Goal: Task Accomplishment & Management: Complete application form

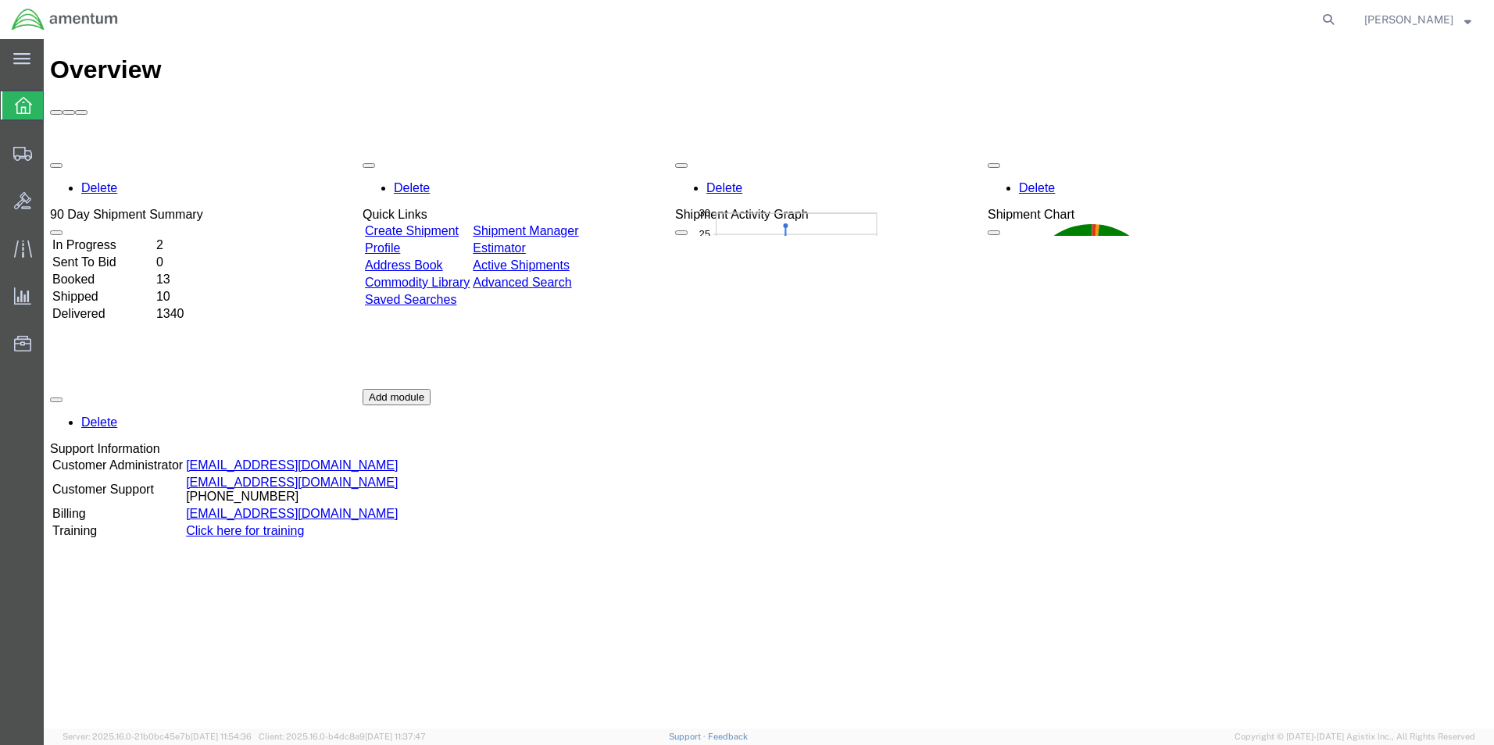
click at [22, 154] on icon at bounding box center [22, 154] width 19 height 14
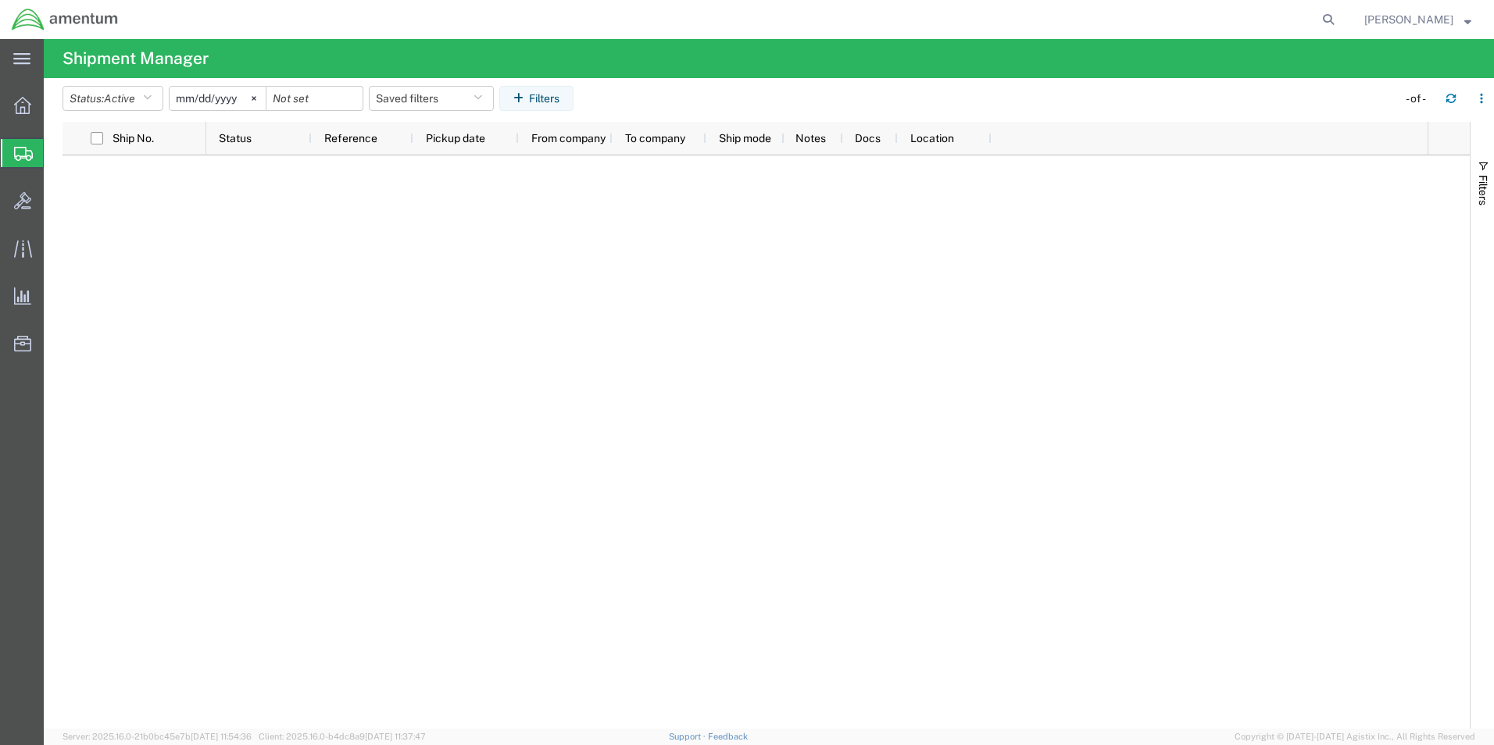
click at [18, 59] on icon at bounding box center [21, 58] width 17 height 11
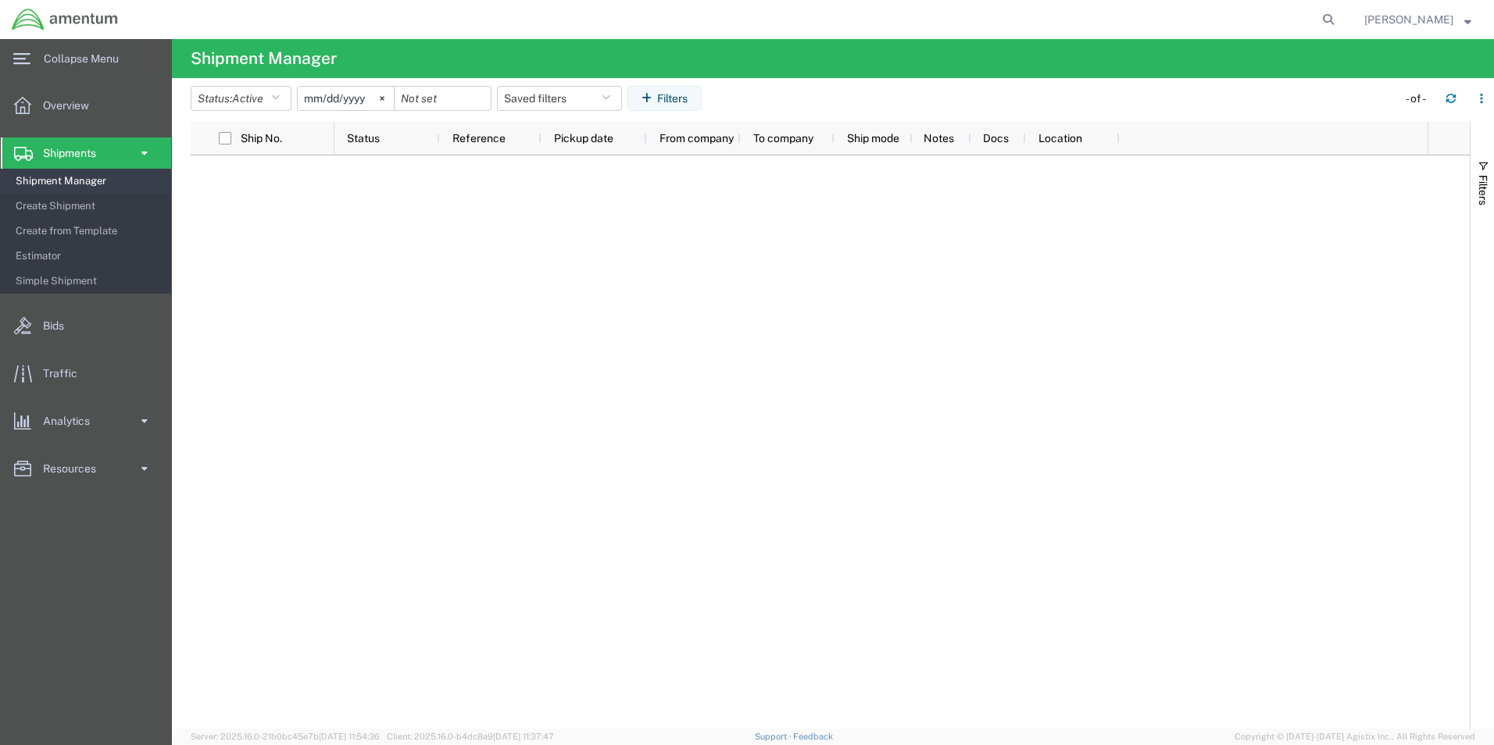
click at [62, 227] on span "Create from Template" at bounding box center [88, 231] width 145 height 31
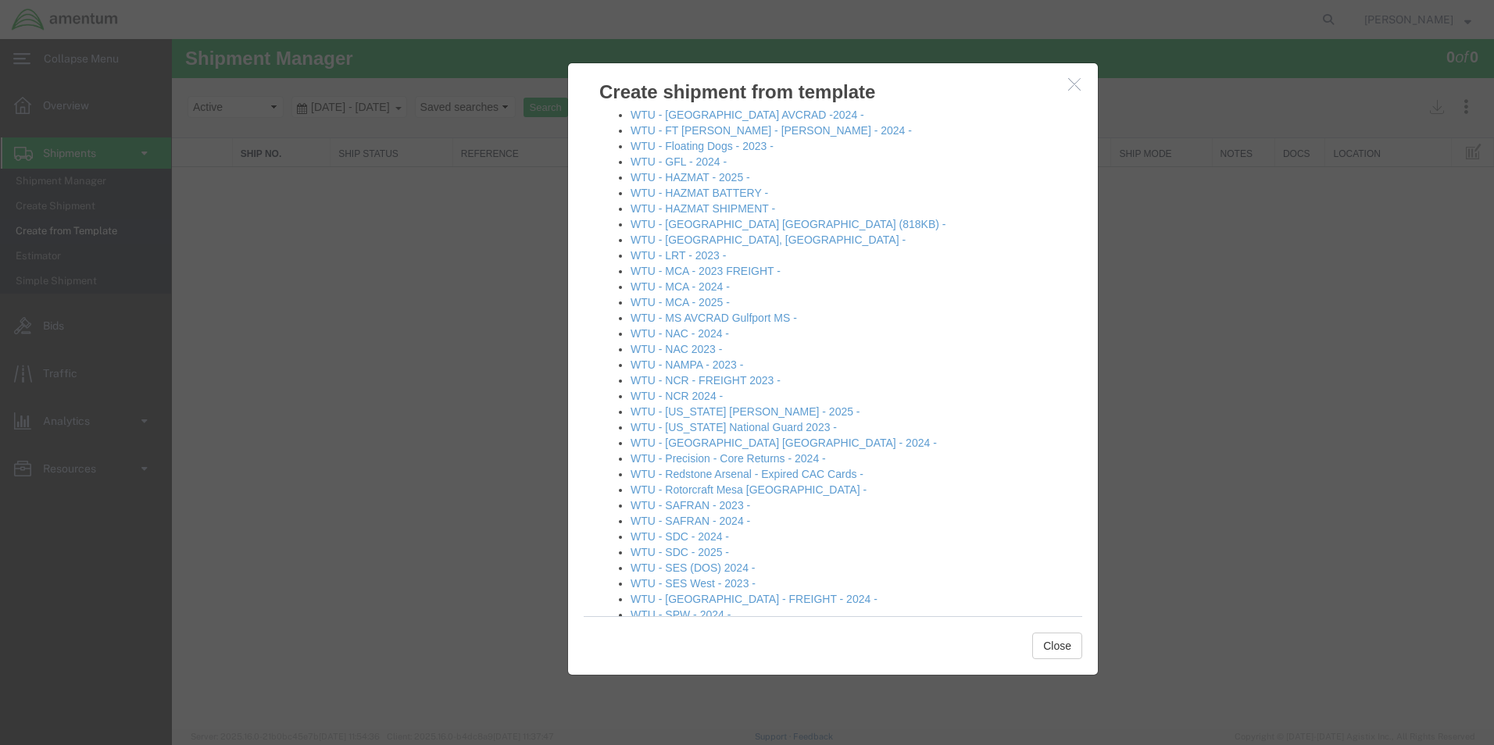
scroll to position [2032, 0]
click at [731, 404] on link "WTU - [US_STATE] [PERSON_NAME] - 2025 -" at bounding box center [746, 410] width 230 height 13
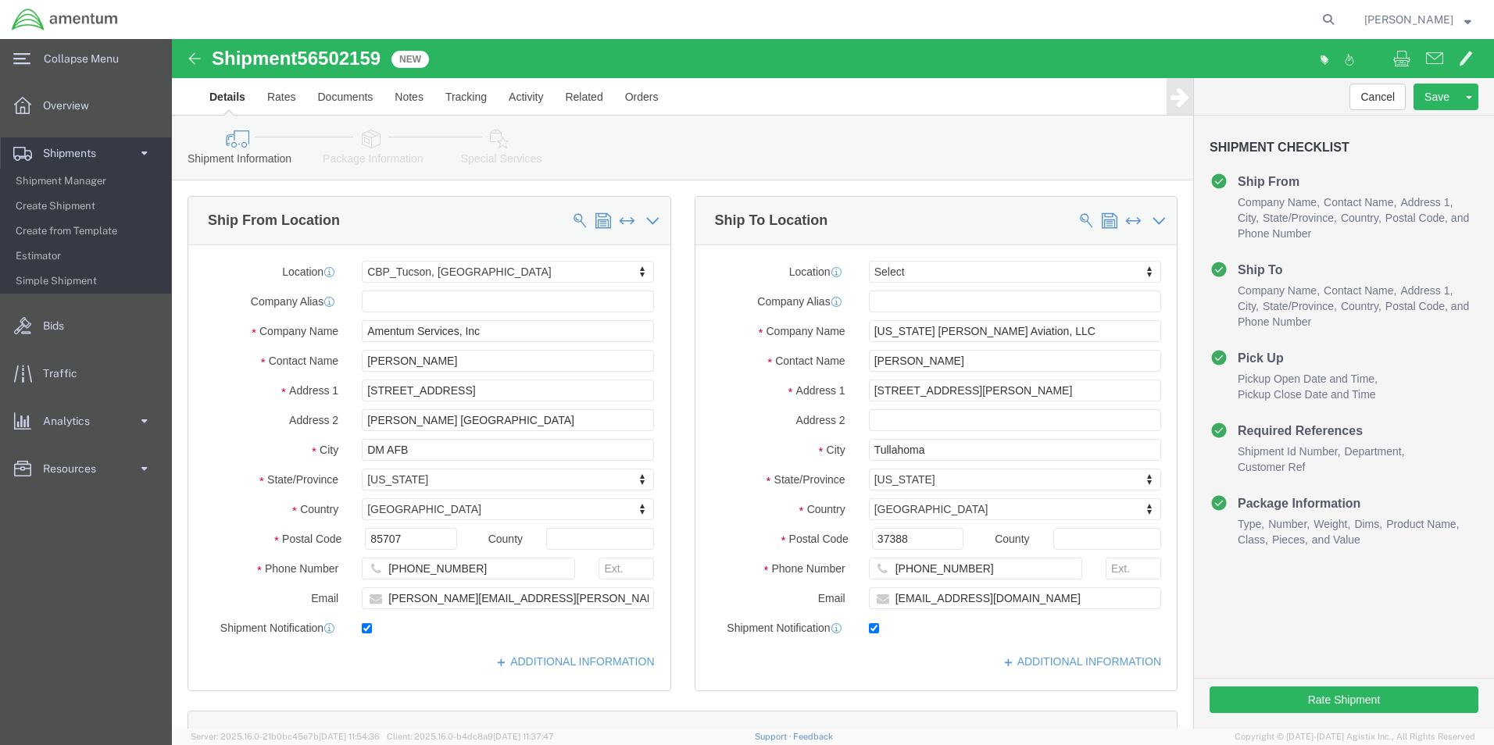
select select "49949"
select select
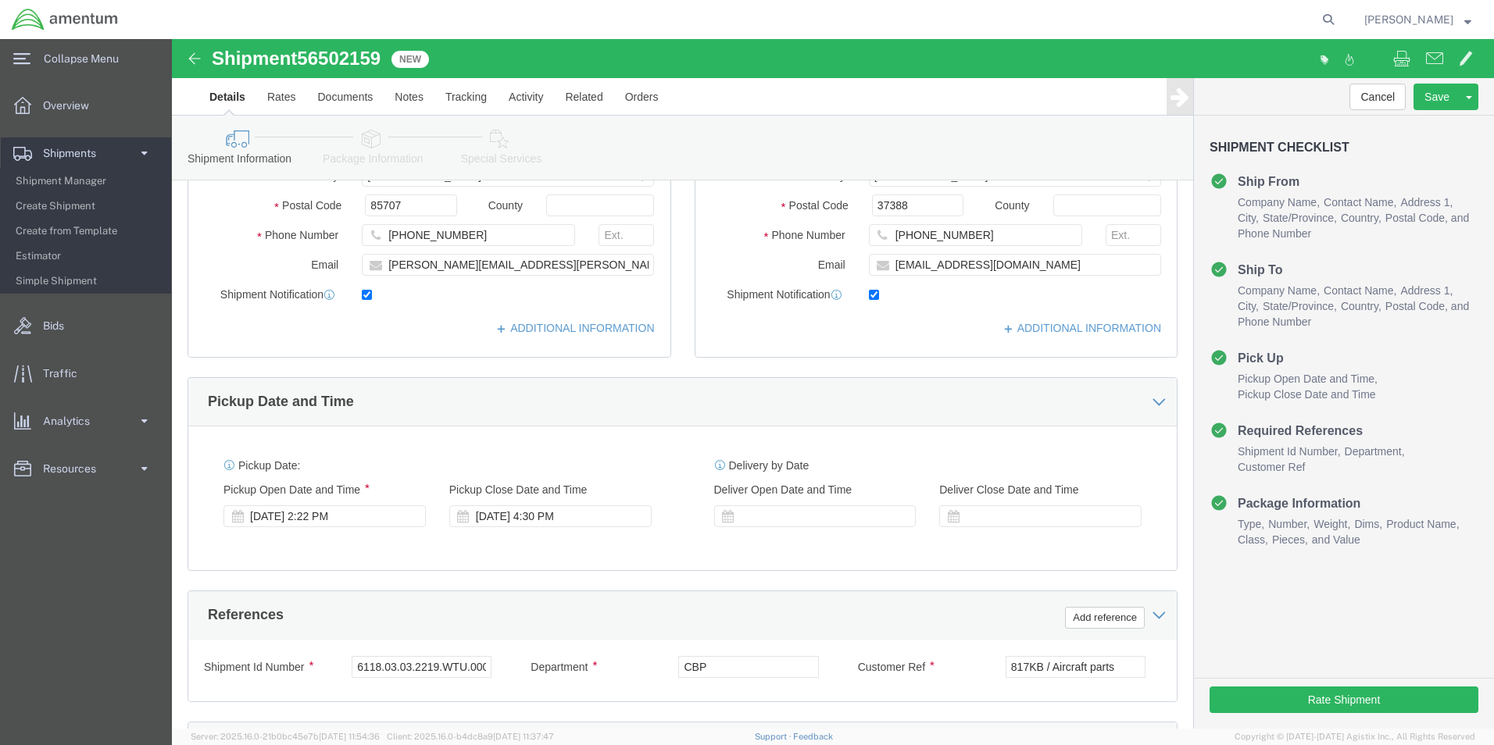
scroll to position [469, 0]
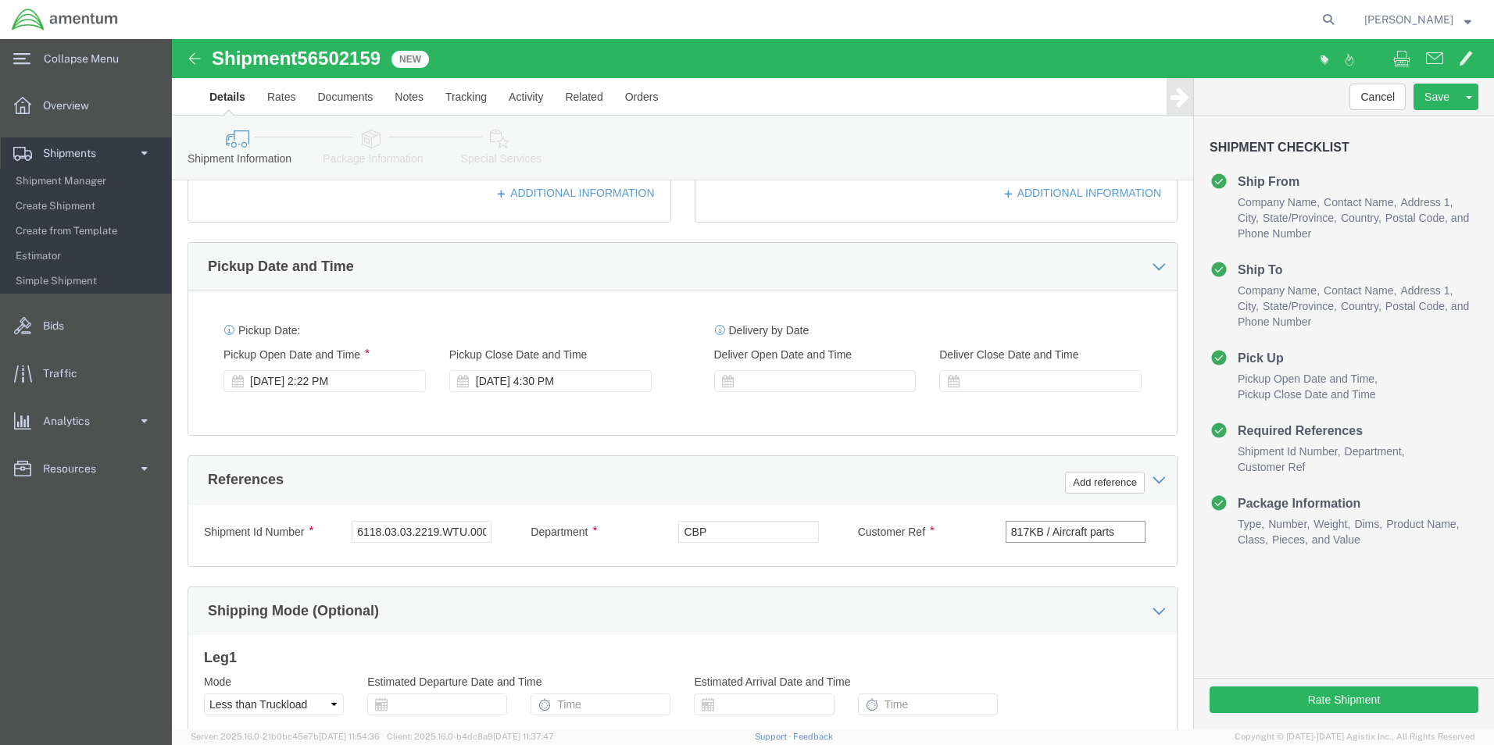
drag, startPoint x: 949, startPoint y: 493, endPoint x: 545, endPoint y: 471, distance: 403.8
click div "Shipment Id Number 6118.03.03.2219.WTU.0000 Department CBP Customer Ref 817KB /…"
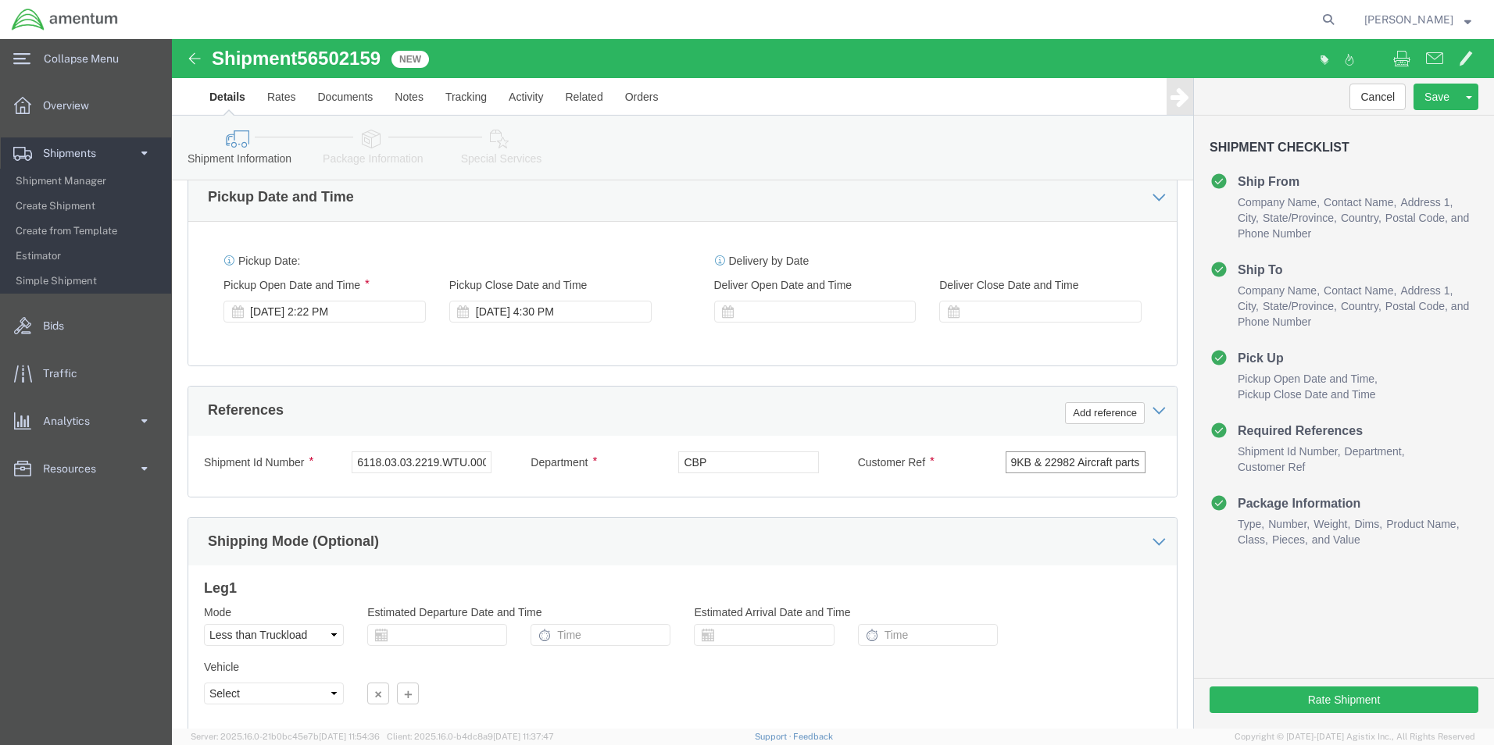
scroll to position [625, 0]
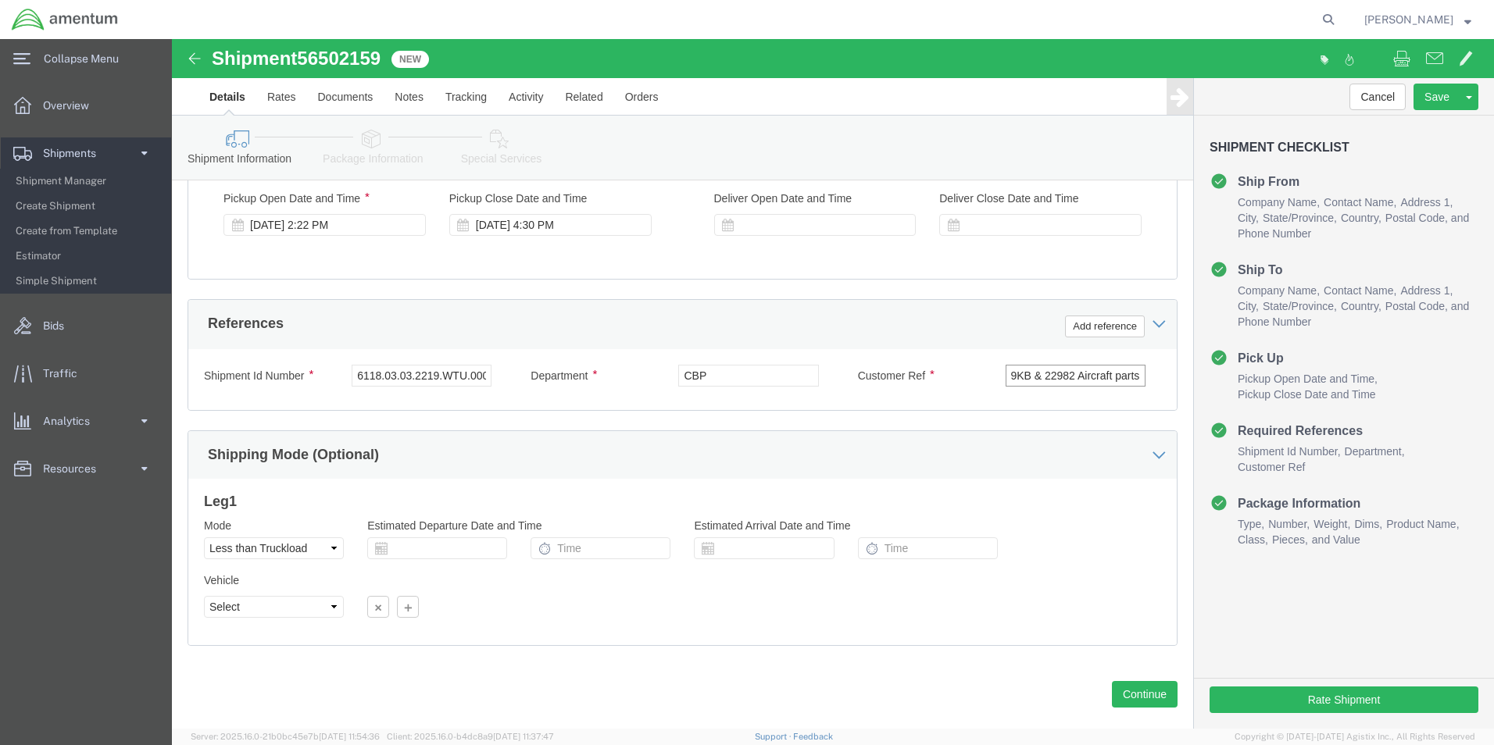
type input "819KB & 22982 Aircraft parts"
click select "Select Air Less than Truckload Multi-Leg Ocean Freight Rail Small Parcel Truckl…"
select select "SMAL"
click select "Select Air Less than Truckload Multi-Leg Ocean Freight Rail Small Parcel Truckl…"
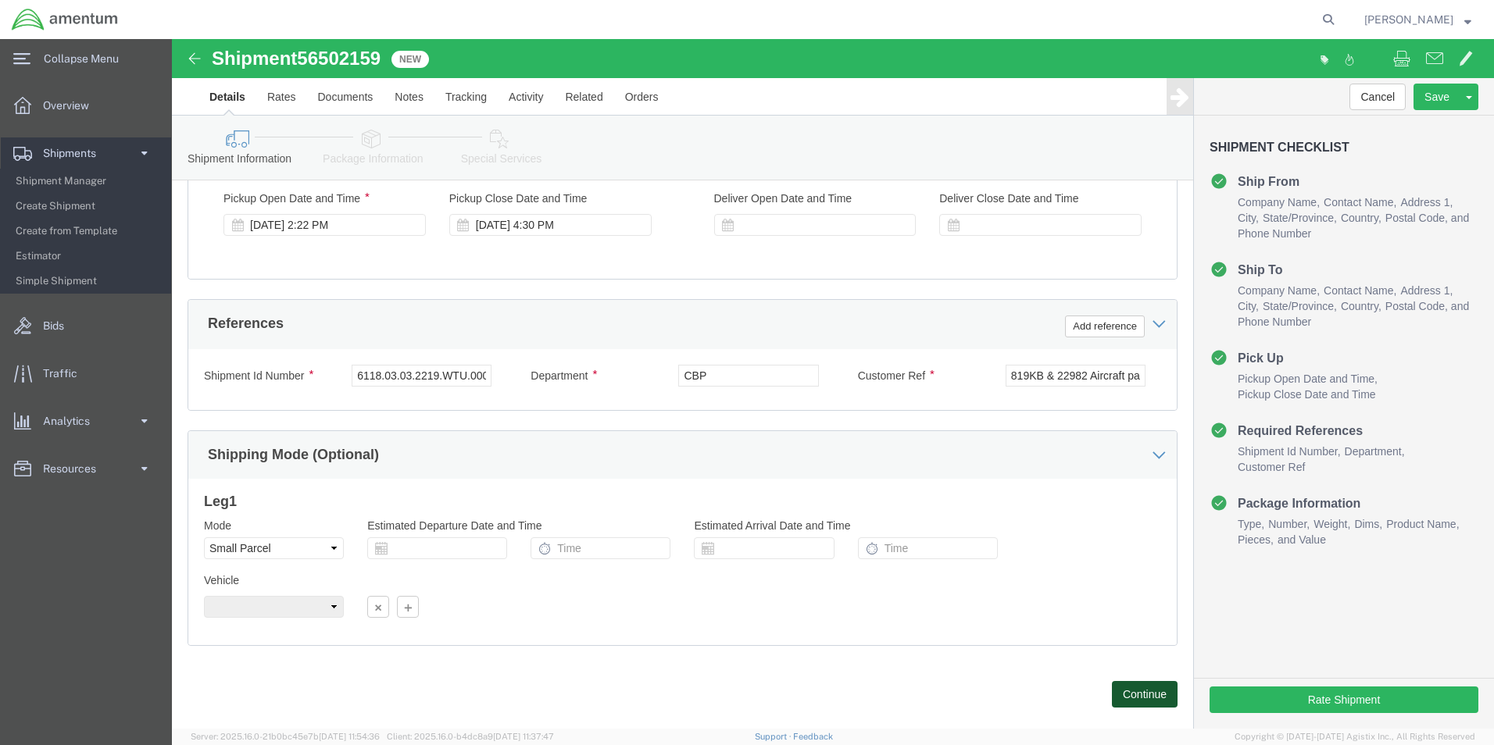
click button "Continue"
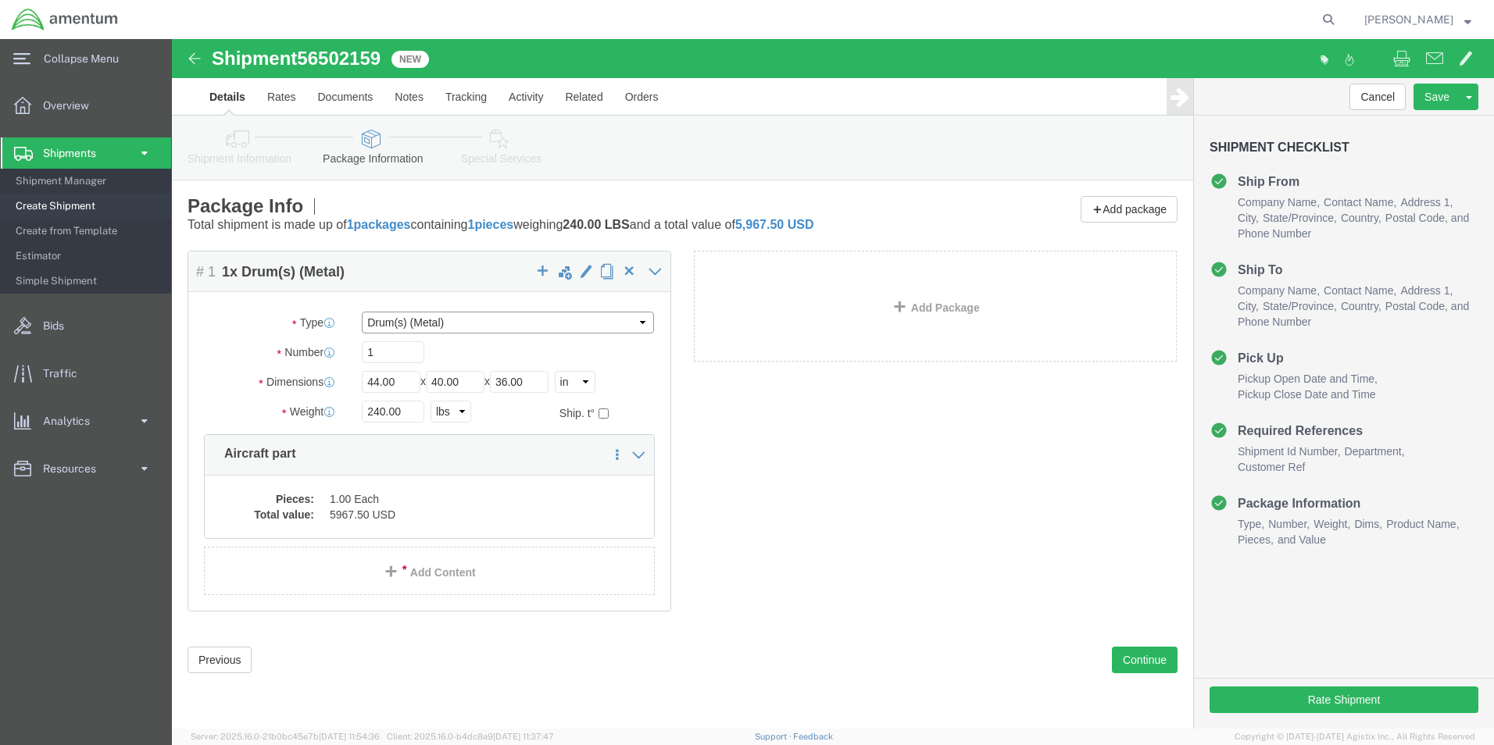
click select "Select Bale(s) Basket(s) Bolt(s) Bottle(s) Buckets Bulk Bundle(s) Can(s) Cardbo…"
select select "CBOX"
click select "Select Bale(s) Basket(s) Bolt(s) Bottle(s) Buckets Bulk Bundle(s) Can(s) Cardbo…"
drag, startPoint x: 229, startPoint y: 345, endPoint x: 113, endPoint y: 342, distance: 115.7
click div "Dimensions Length 44.00 x Width 40.00 x Height 36.00 Select cm ft in"
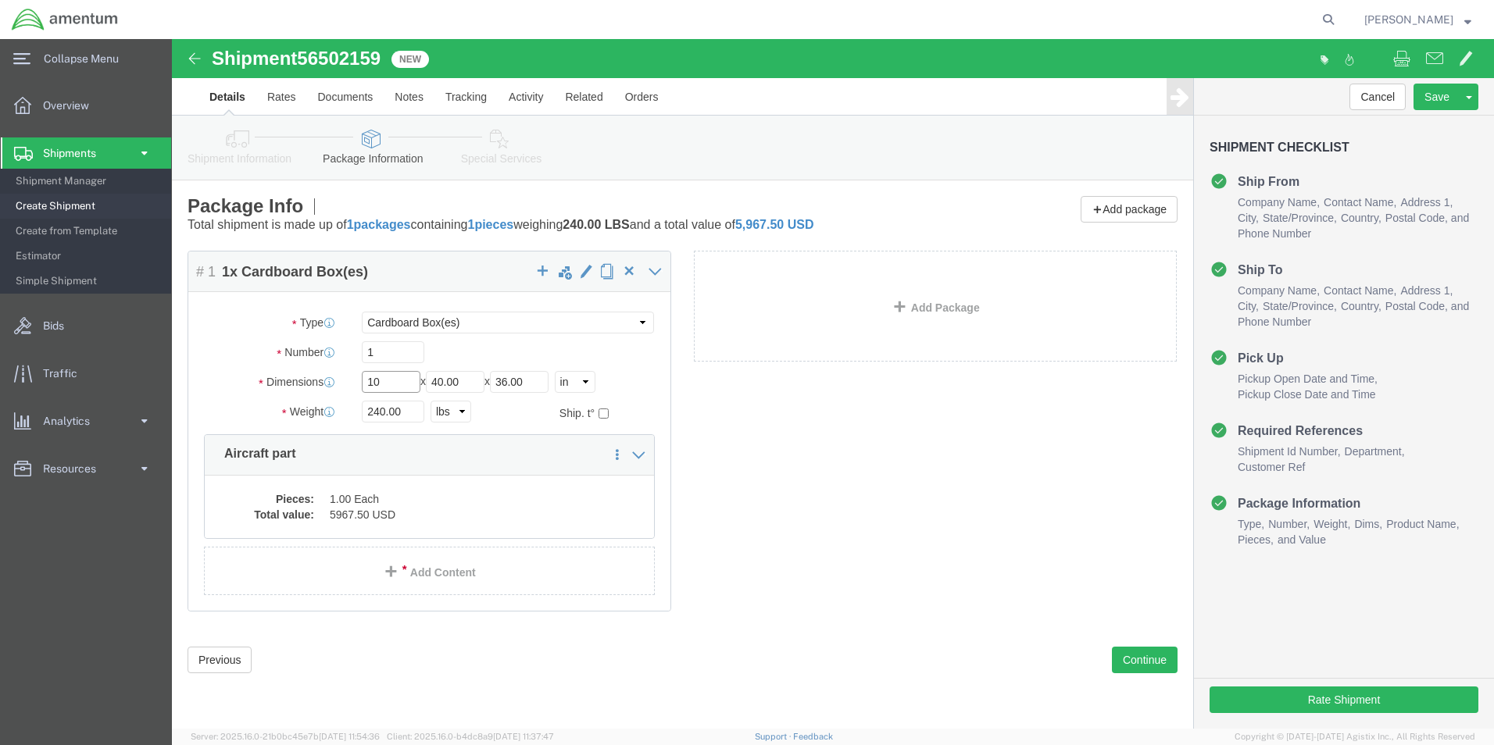
type input "10"
type input "12.0"
click dd "5967.50 USD"
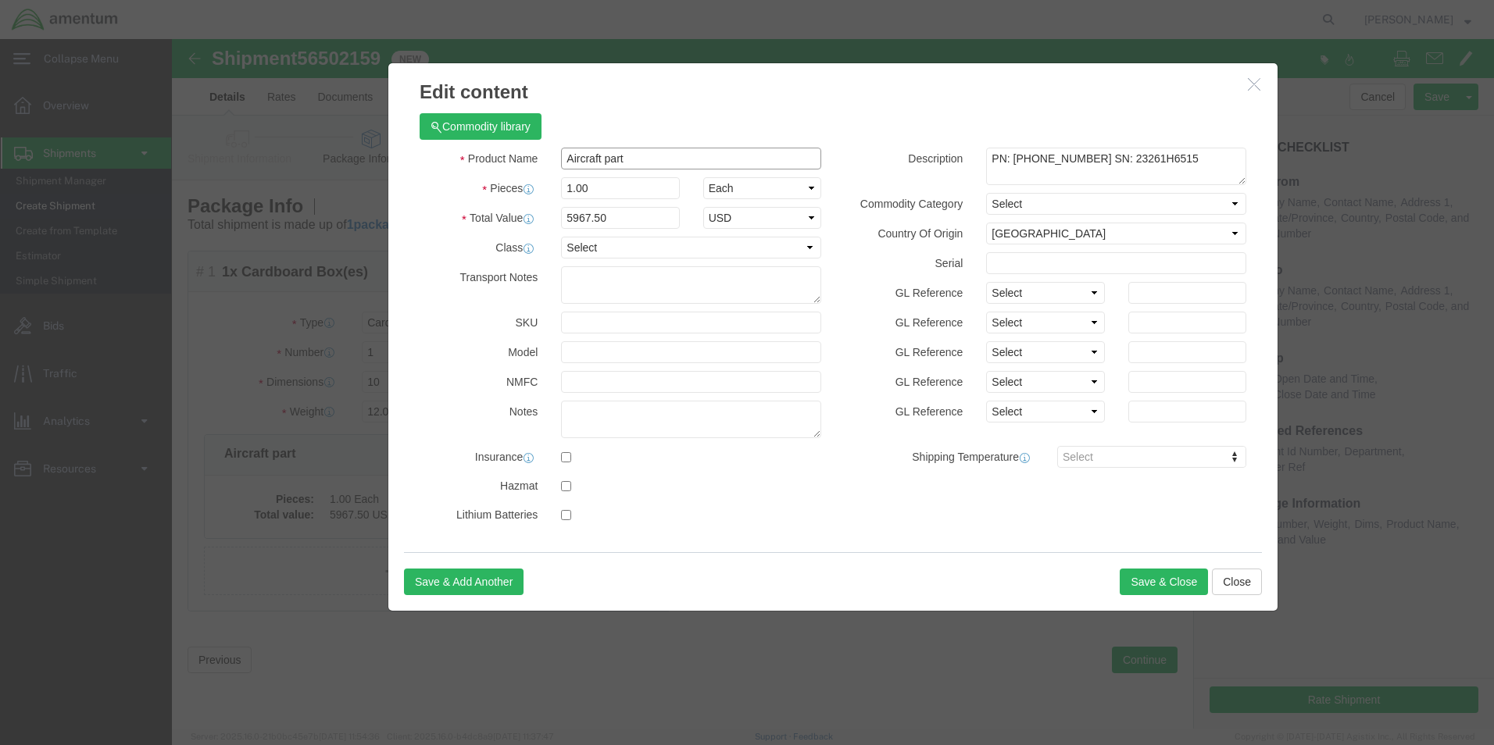
drag, startPoint x: 479, startPoint y: 118, endPoint x: 50, endPoint y: 98, distance: 429.5
click div "Edit content Commodity library Product Name Aircraft part Pieces 1.00 Select Ba…"
type input "a"
type input "819KB / 22982 Aircraft parts"
drag, startPoint x: 463, startPoint y: 114, endPoint x: 322, endPoint y: 109, distance: 140.8
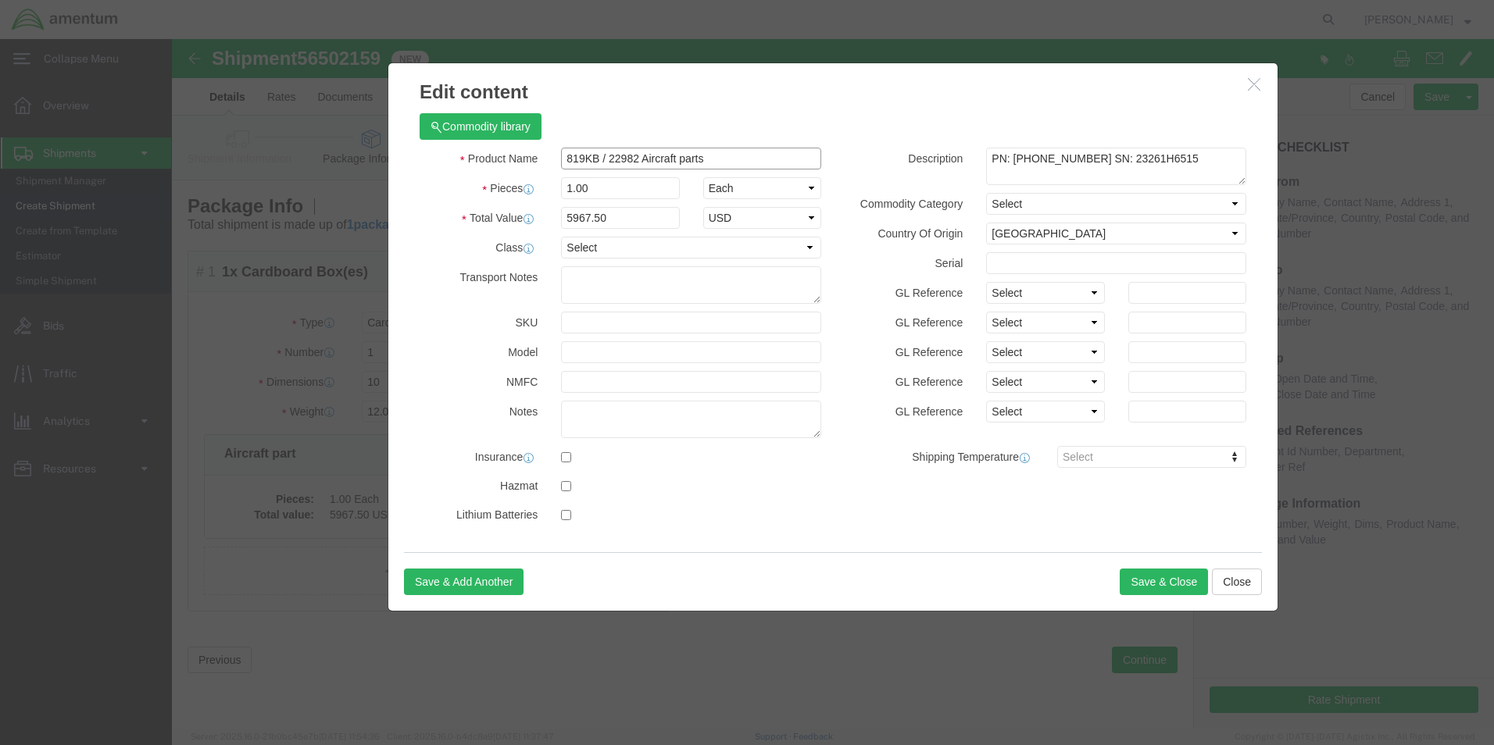
click div "Product Name 819KB / 22982 Aircraft parts 819"
drag, startPoint x: 1028, startPoint y: 122, endPoint x: 702, endPoint y: 103, distance: 325.6
click div "Commodity library Product Name 819KB / 22982 Aircraft parts 819 Pieces 1.00 Sel…"
paste textarea "819KB / 22982 Aircraft parts"
type textarea "819KB / 22982 Aircraft parts"
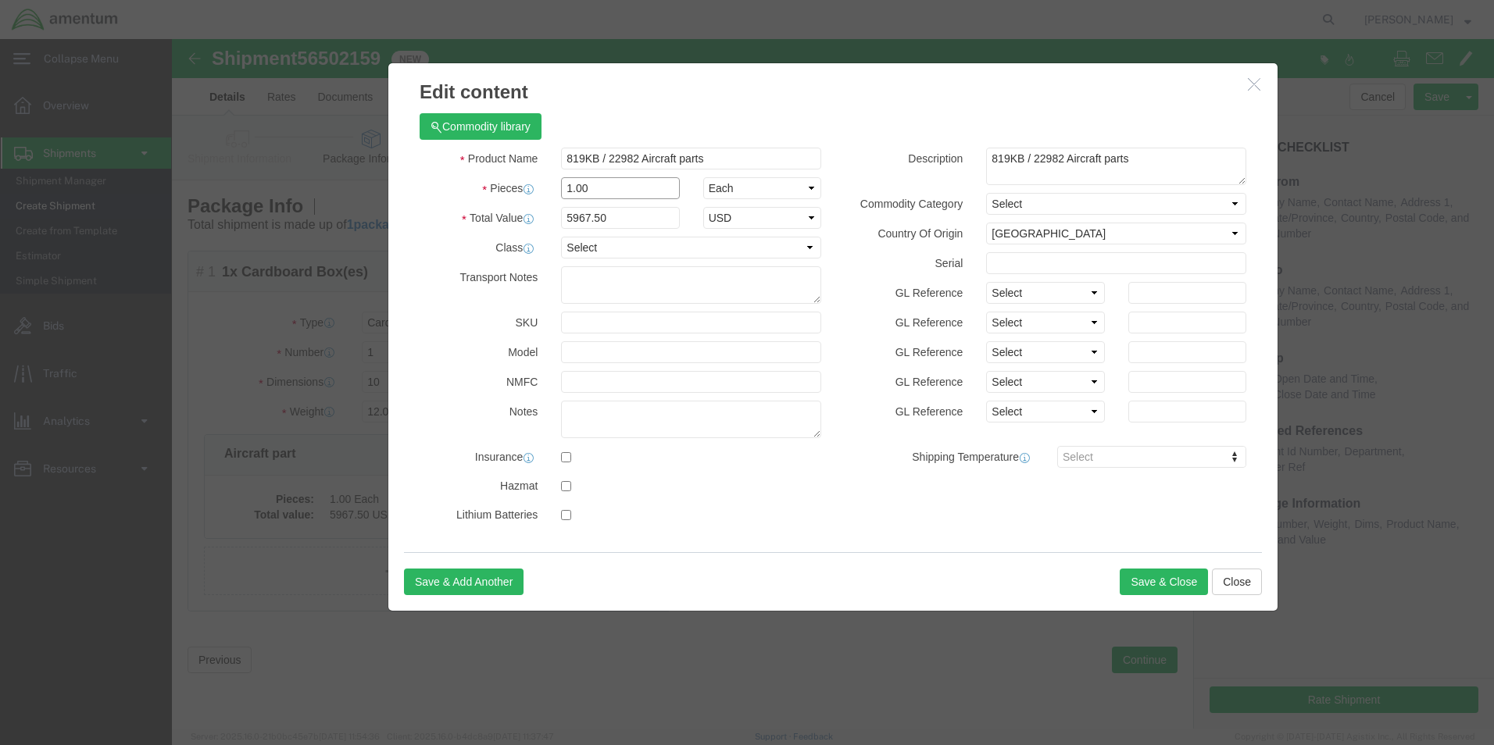
drag, startPoint x: 449, startPoint y: 153, endPoint x: 243, endPoint y: 152, distance: 205.5
click div "Pieces Number of pieces inside all the packages 1.00 Select Bag Barrels 100Boar…"
drag, startPoint x: 473, startPoint y: 174, endPoint x: 286, endPoint y: 170, distance: 186.8
click div "Total Value 5967.50 Select ADP AED AFN ALL AMD AOA ARS ATS AUD AWG AZN BAM BBD …"
type input "8000.00"
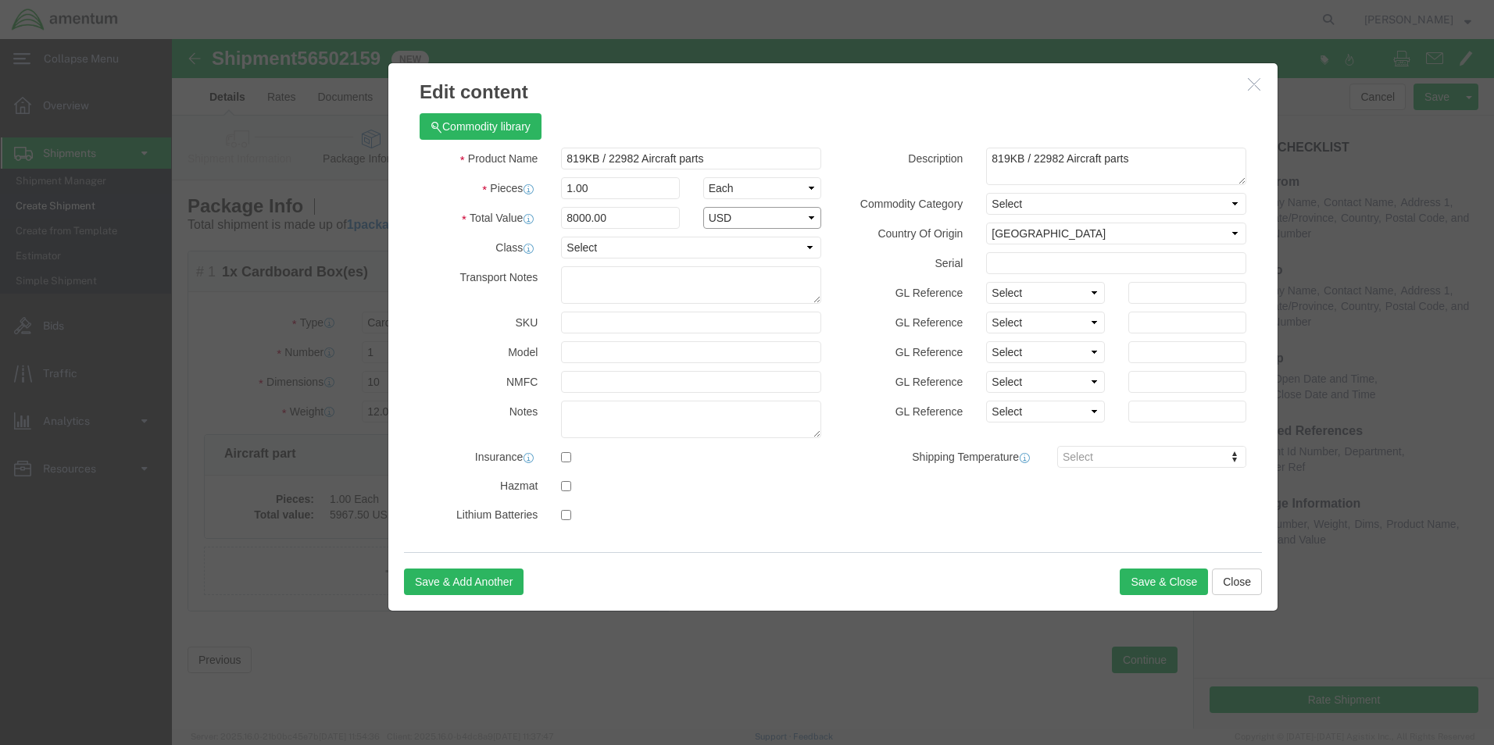
select select "USD"
click select "Select 50 55 60 65 70 85 92.5 100 125 175 250 300 400"
select select "70"
click select "Select 50 55 60 65 70 85 92.5 100 125 175 250 300 400"
click button "Save & Close"
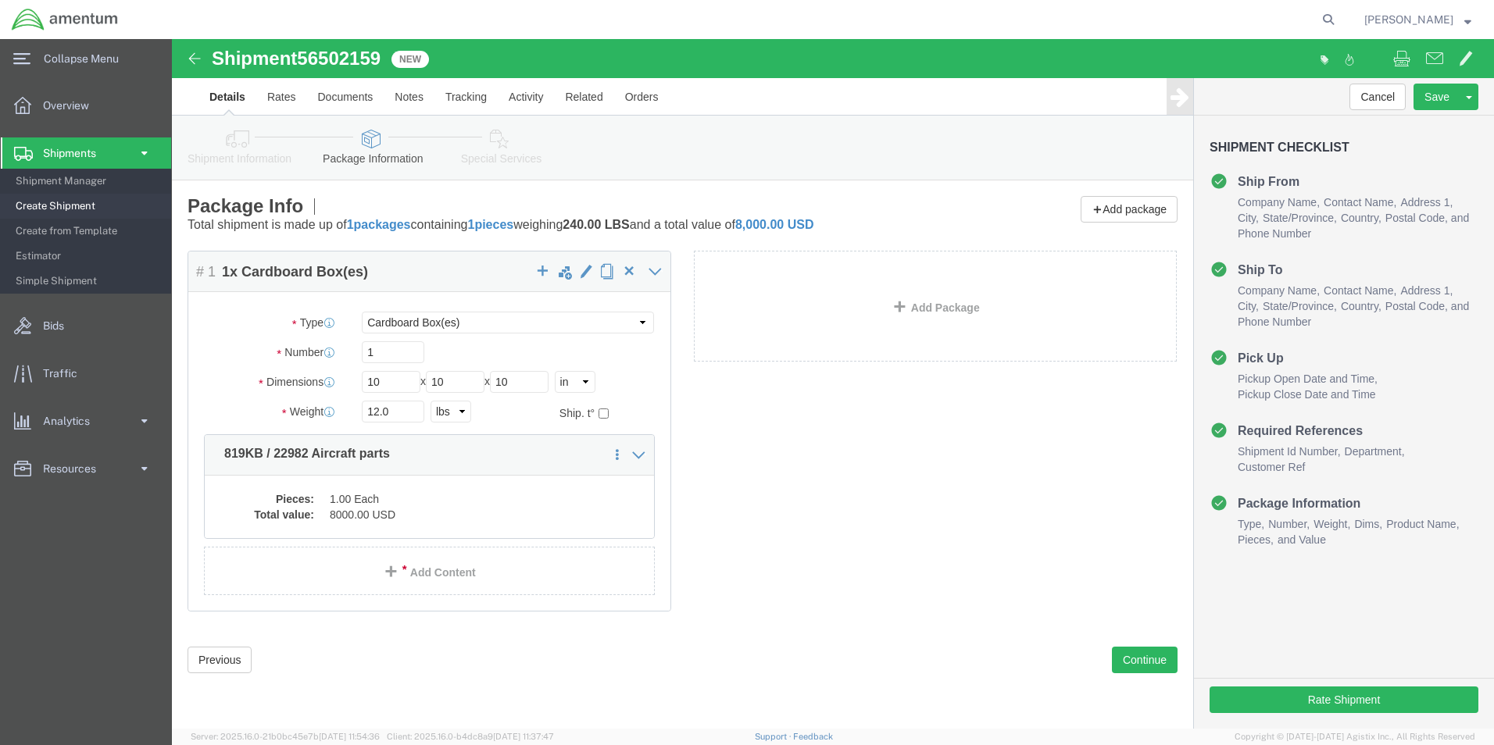
click link "Add Package"
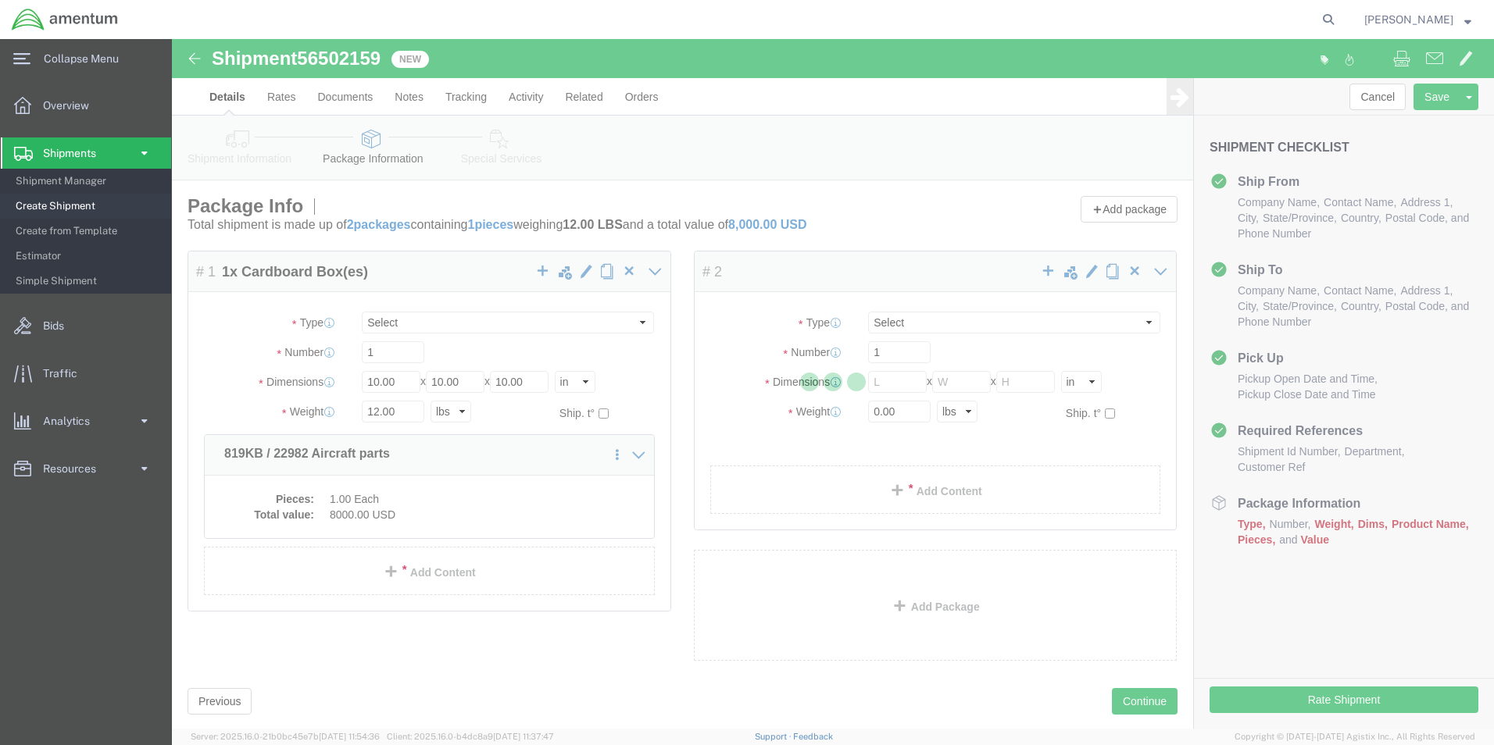
select select "CBOX"
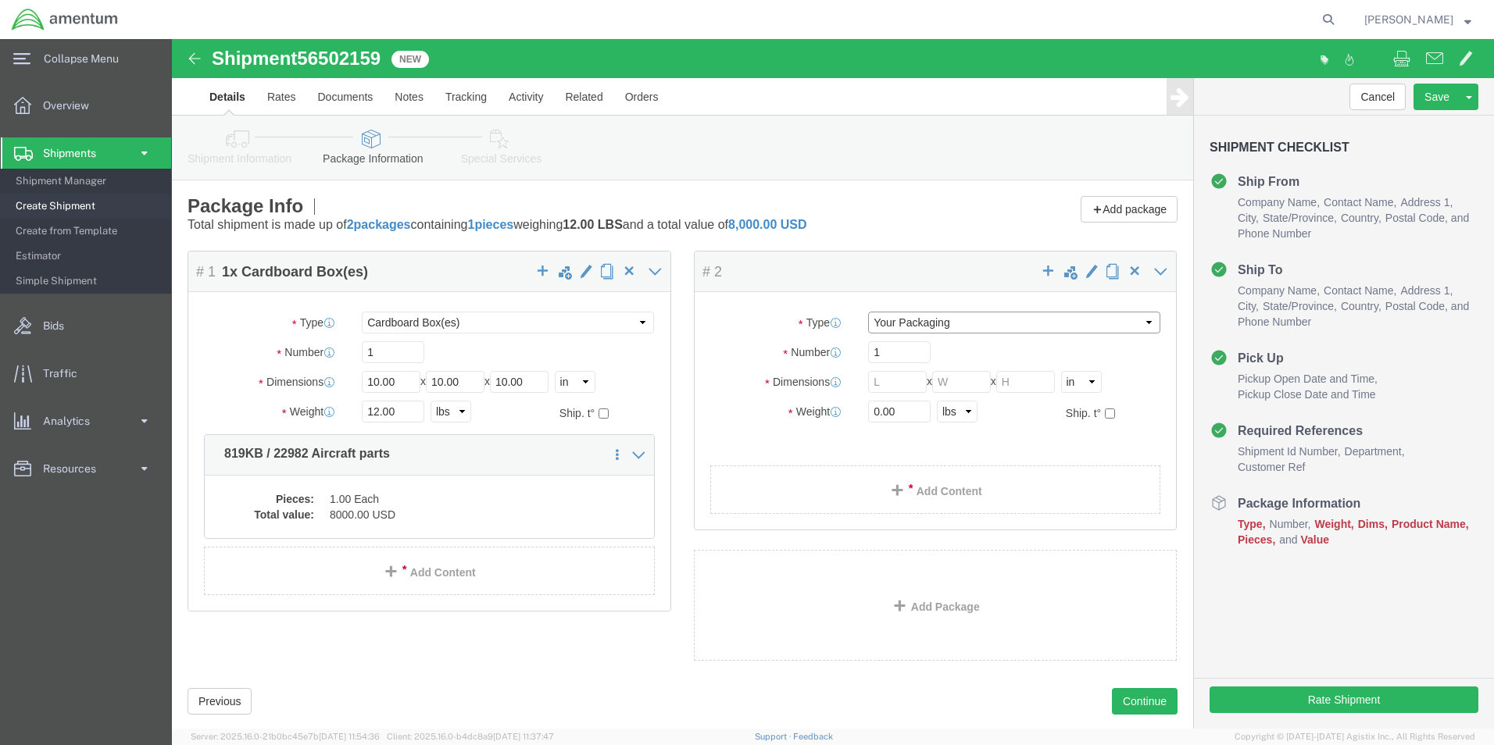
click select "Select Bale(s) Basket(s) Bolt(s) Bottle(s) Buckets Bulk Bundle(s) Can(s) Cardbo…"
select select "CBOX"
click select "Select Bale(s) Basket(s) Bolt(s) Bottle(s) Buckets Bulk Bundle(s) Can(s) Cardbo…"
click input "text"
type input "2"
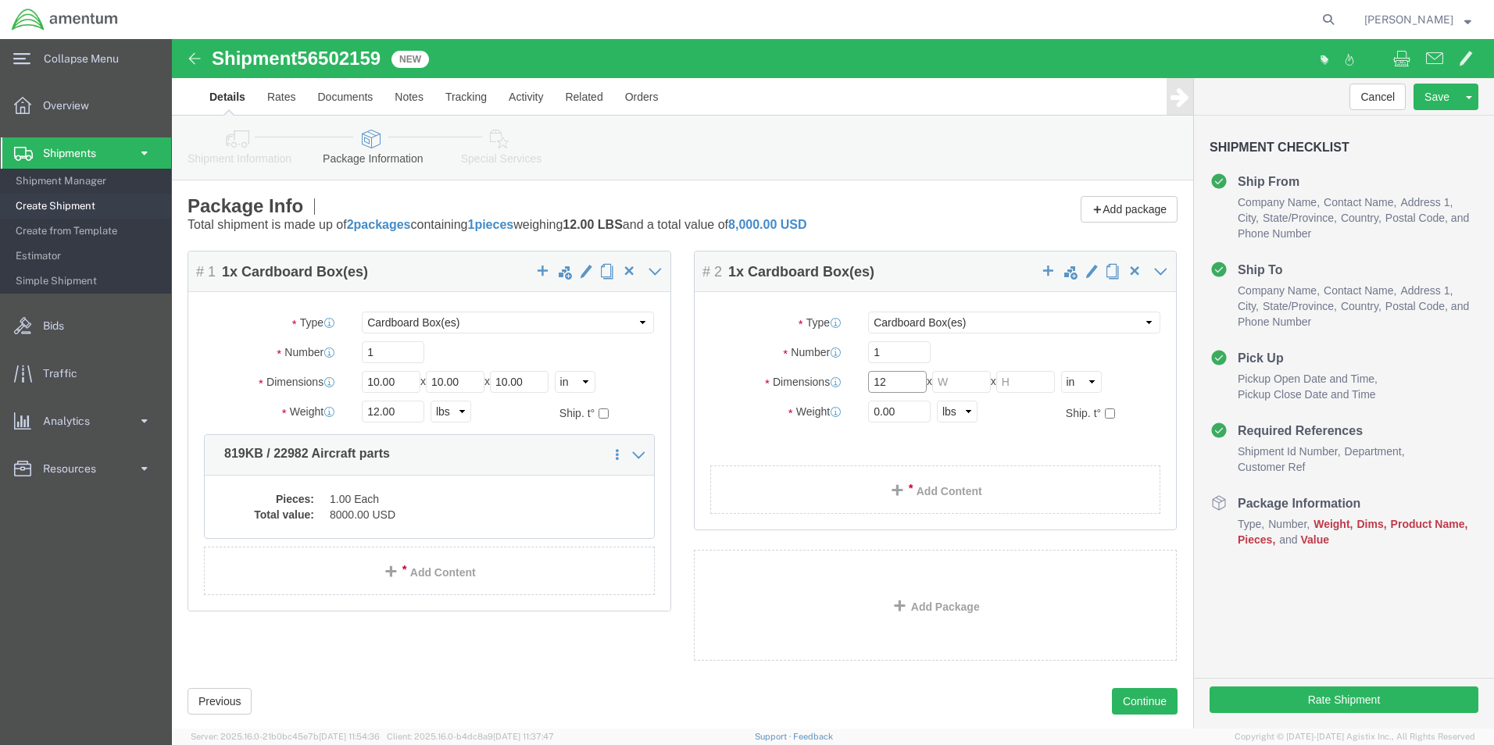
type input "12"
type input "16"
type input "43.5"
click link "Add Content"
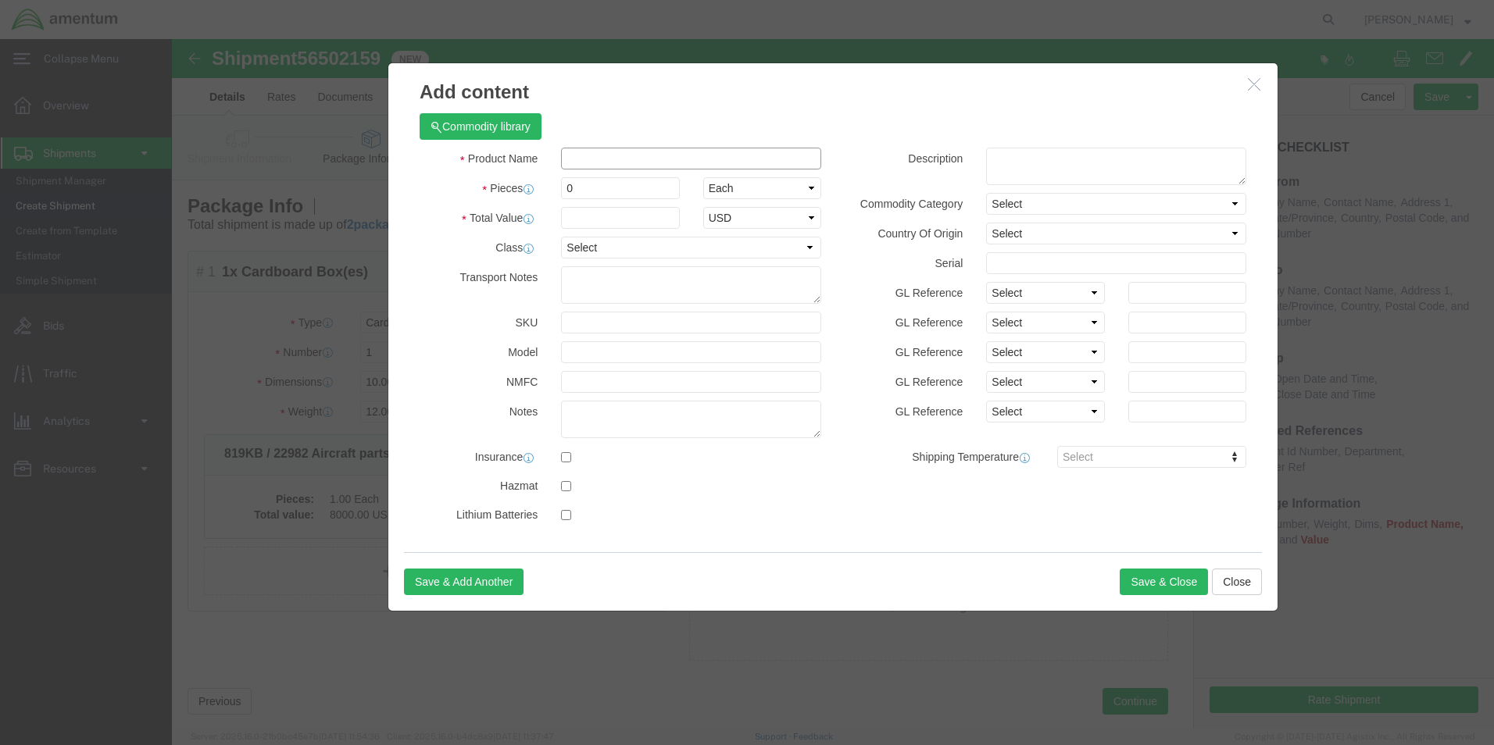
click input "text"
paste input "819KB / 22982 Aircraft parts"
type input "819KB / 22982 Aircraft parts"
click textarea
paste textarea "819KB / 22982 Aircraft parts"
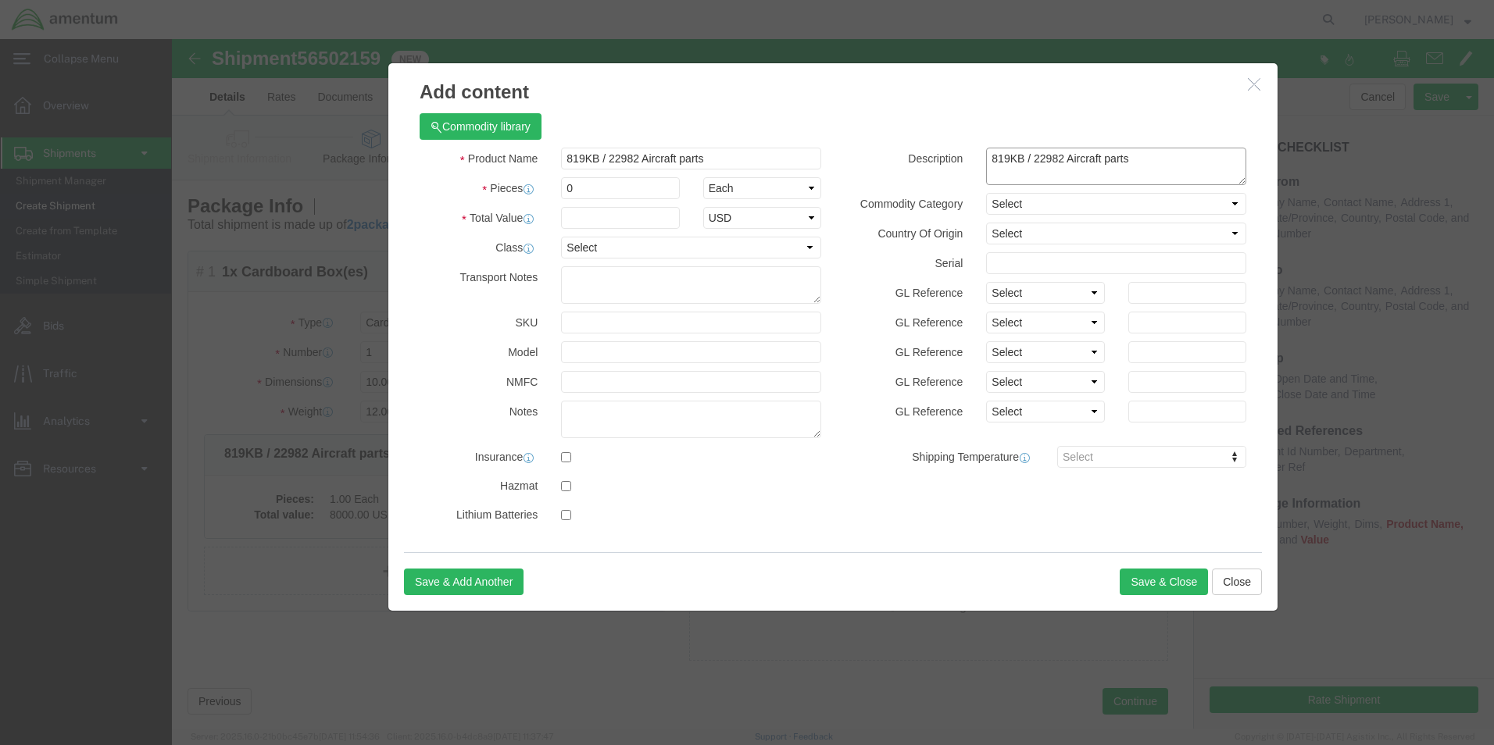
type textarea "819KB / 22982 Aircraft parts"
drag, startPoint x: 429, startPoint y: 151, endPoint x: 305, endPoint y: 147, distance: 124.3
click div "Pieces 0 Select Bag Barrels 100Board Feet Bottle Box Blister Pack Carats Can Ca…"
type input "12"
type input "500.00"
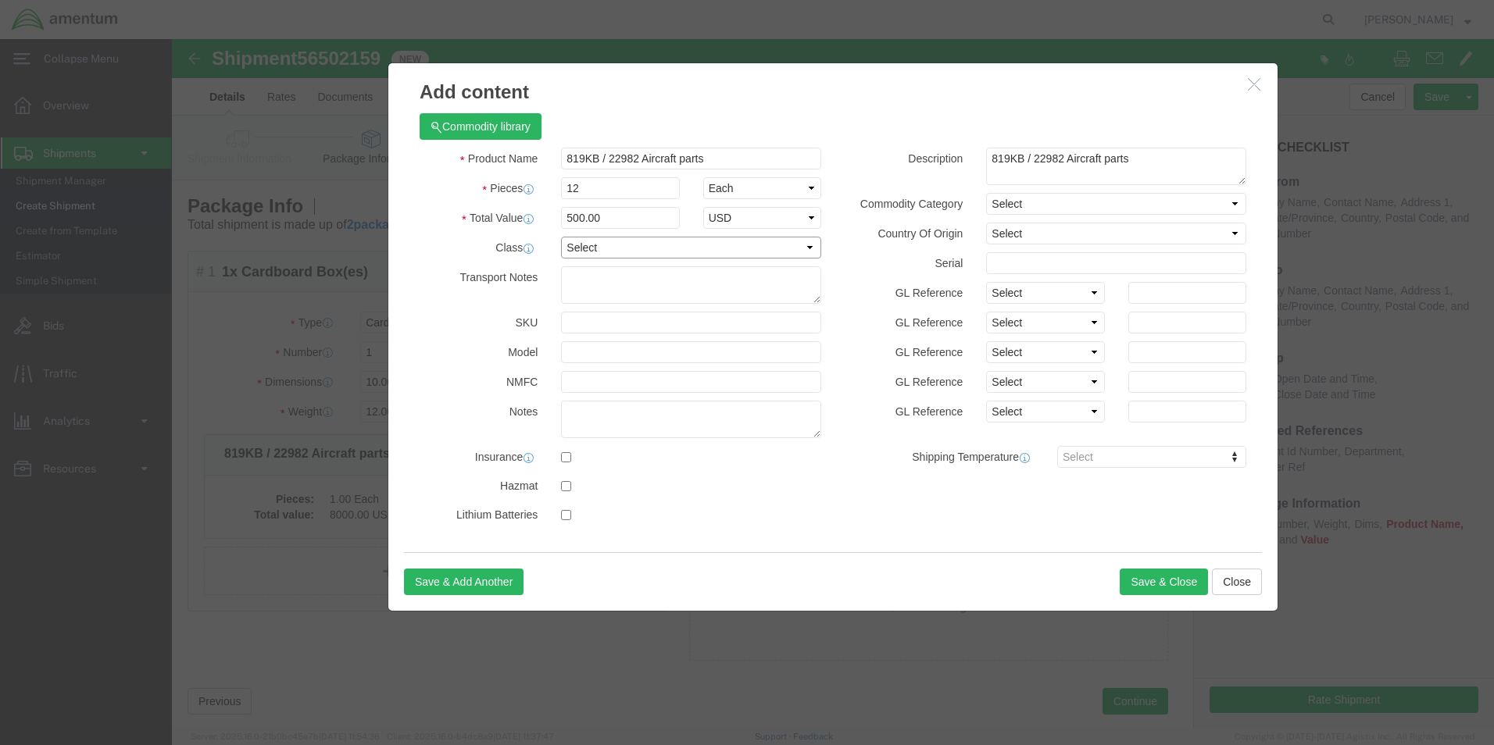
click select "Select 50 55 60 65 70 85 92.5 100 125 175 250 300 400"
select select "60"
click select "Select 50 55 60 65 70 85 92.5 100 125 175 250 300 400"
click select "Select [GEOGRAPHIC_DATA] [GEOGRAPHIC_DATA] [GEOGRAPHIC_DATA] [GEOGRAPHIC_DATA] …"
select select "US"
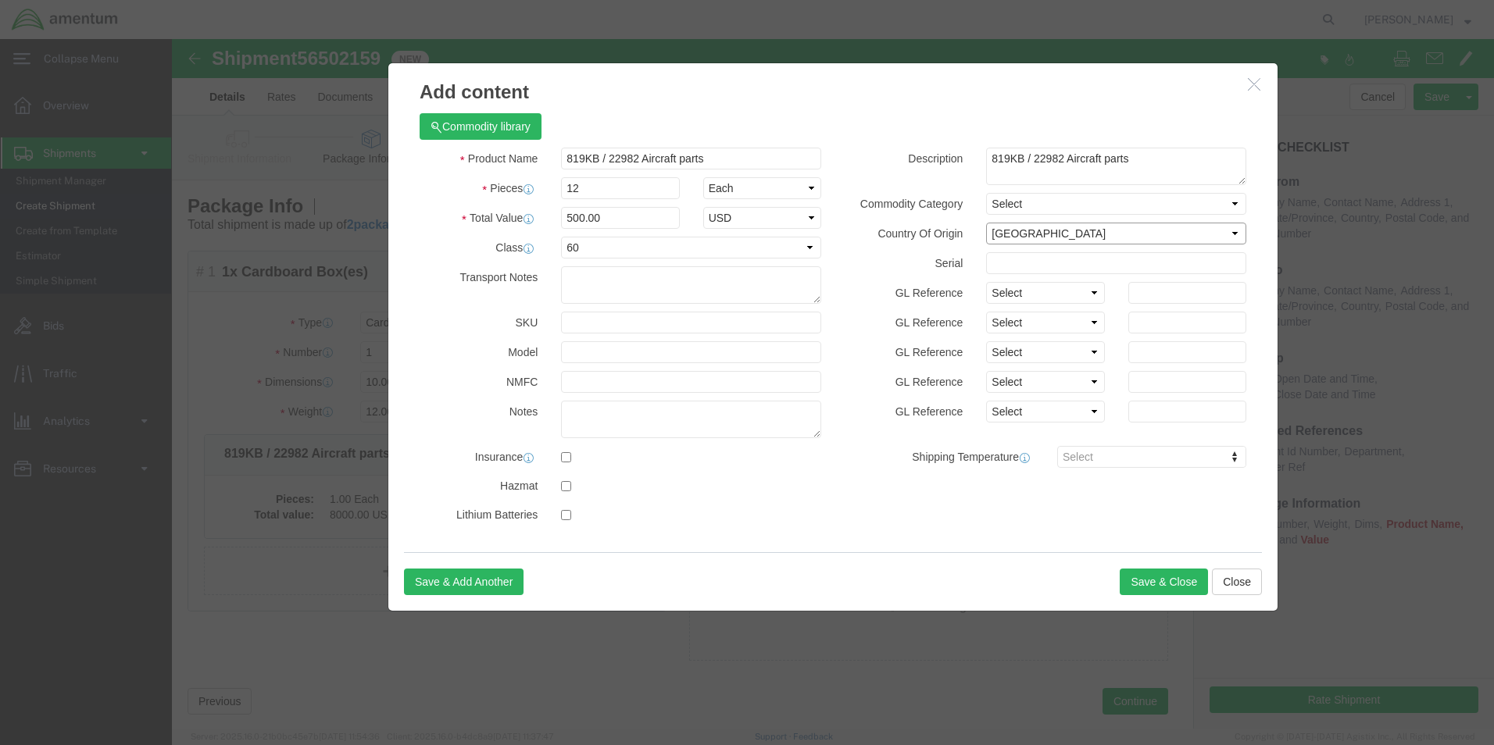
click select "Select [GEOGRAPHIC_DATA] [GEOGRAPHIC_DATA] [GEOGRAPHIC_DATA] [GEOGRAPHIC_DATA] …"
click button "Save & Close"
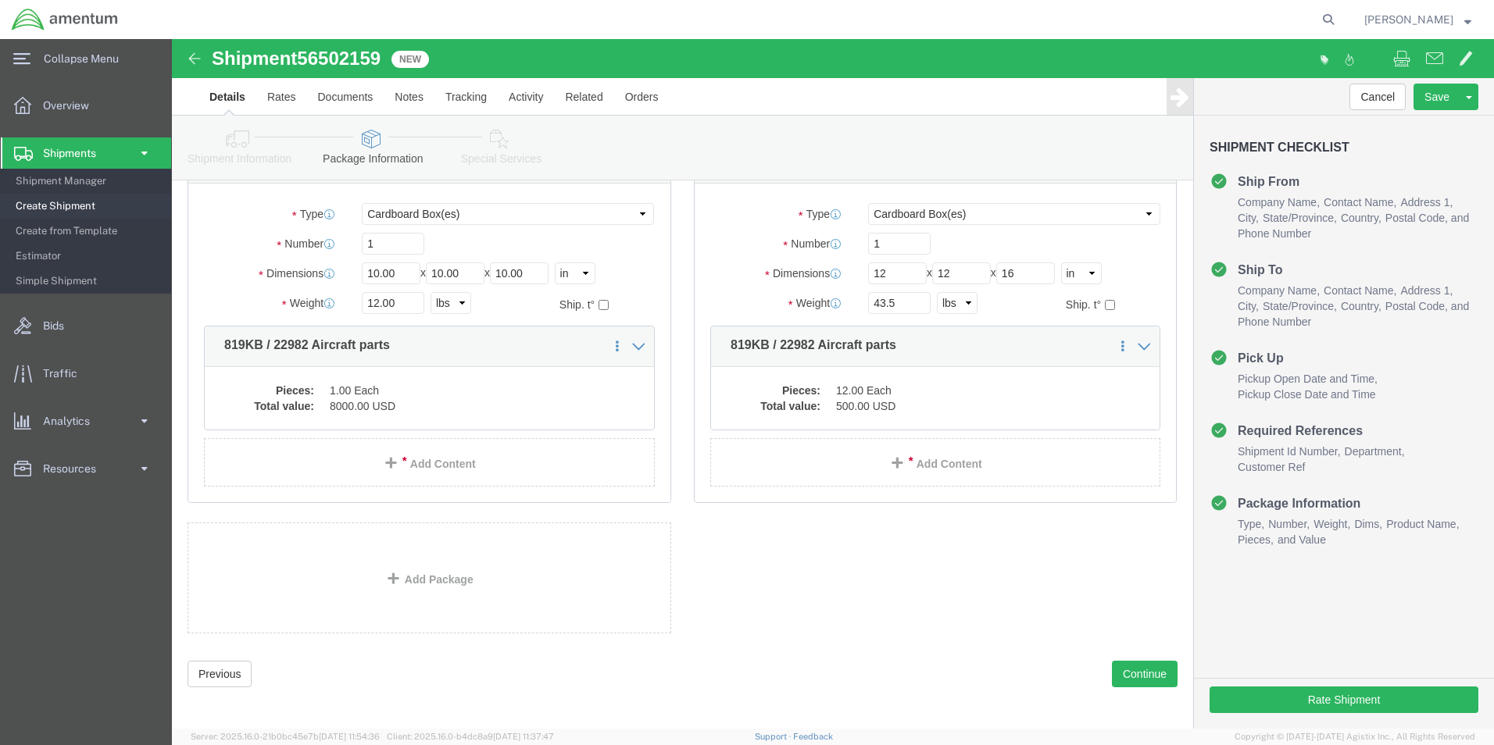
scroll to position [115, 0]
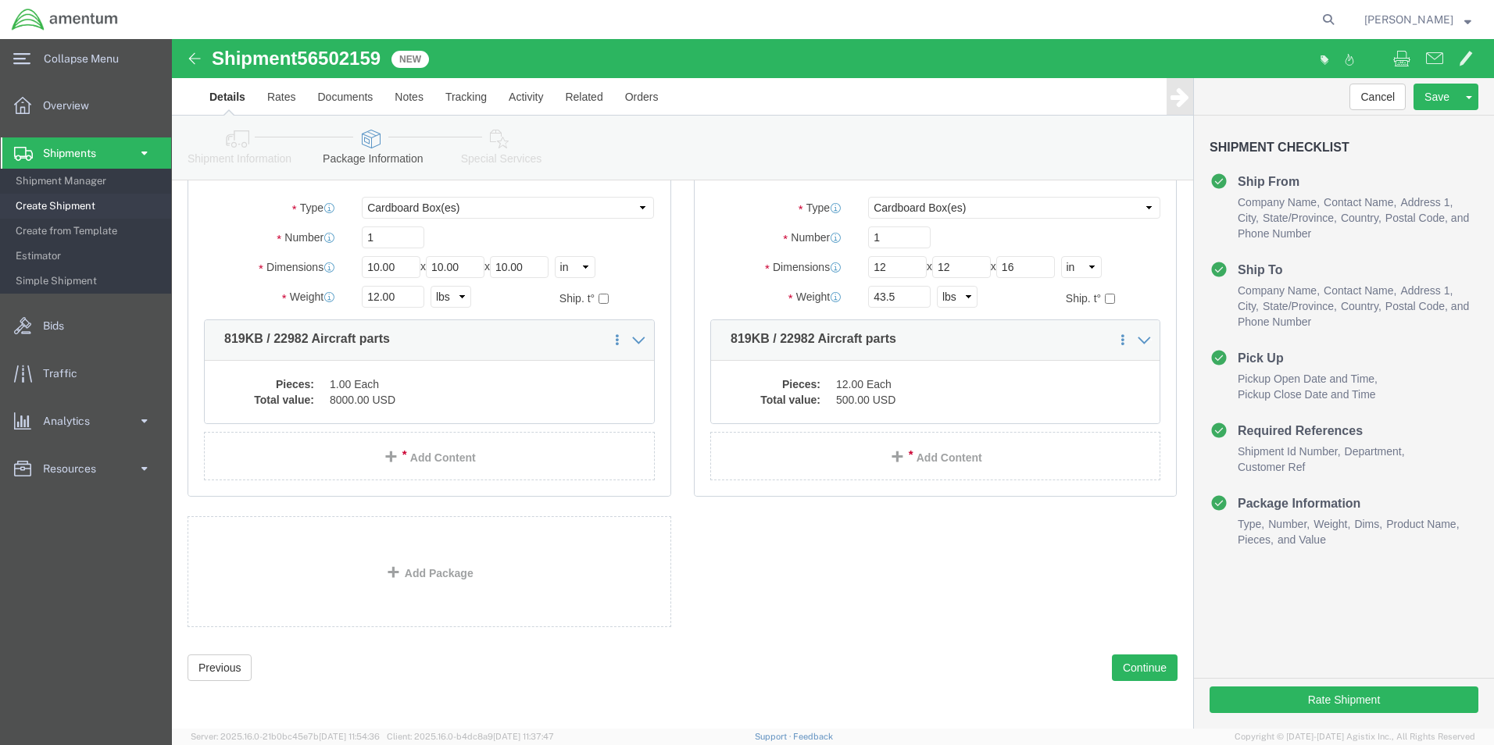
click link "Add Package"
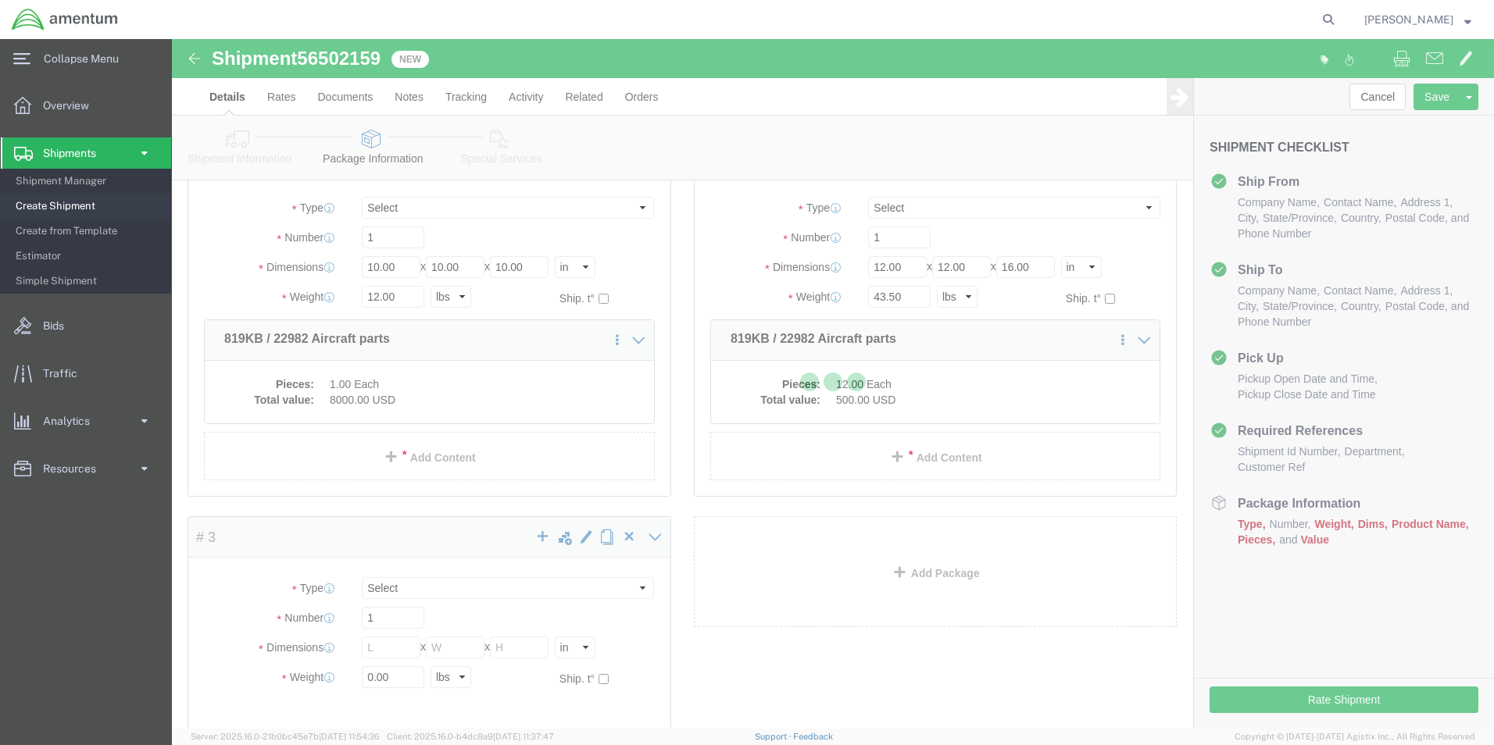
scroll to position [0, 0]
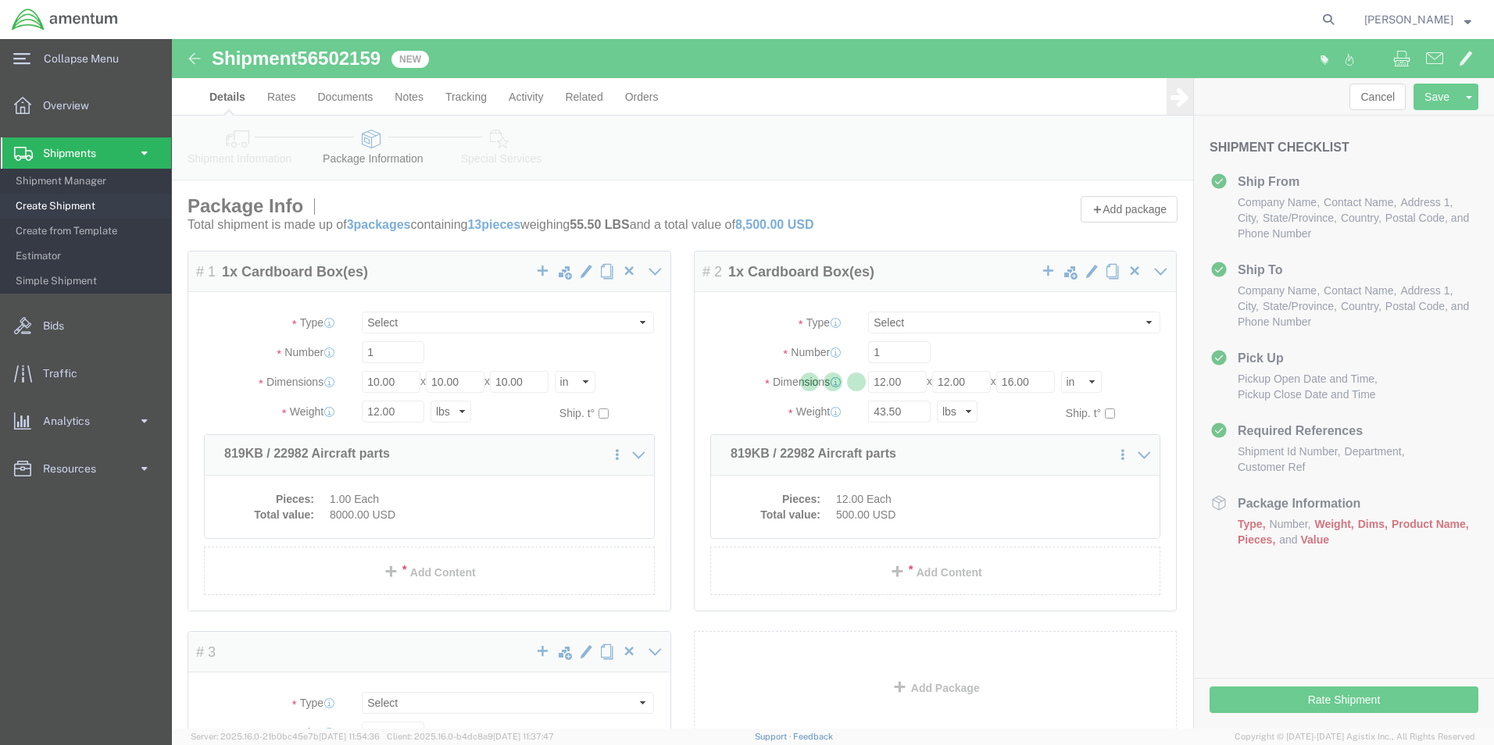
select select "CBOX"
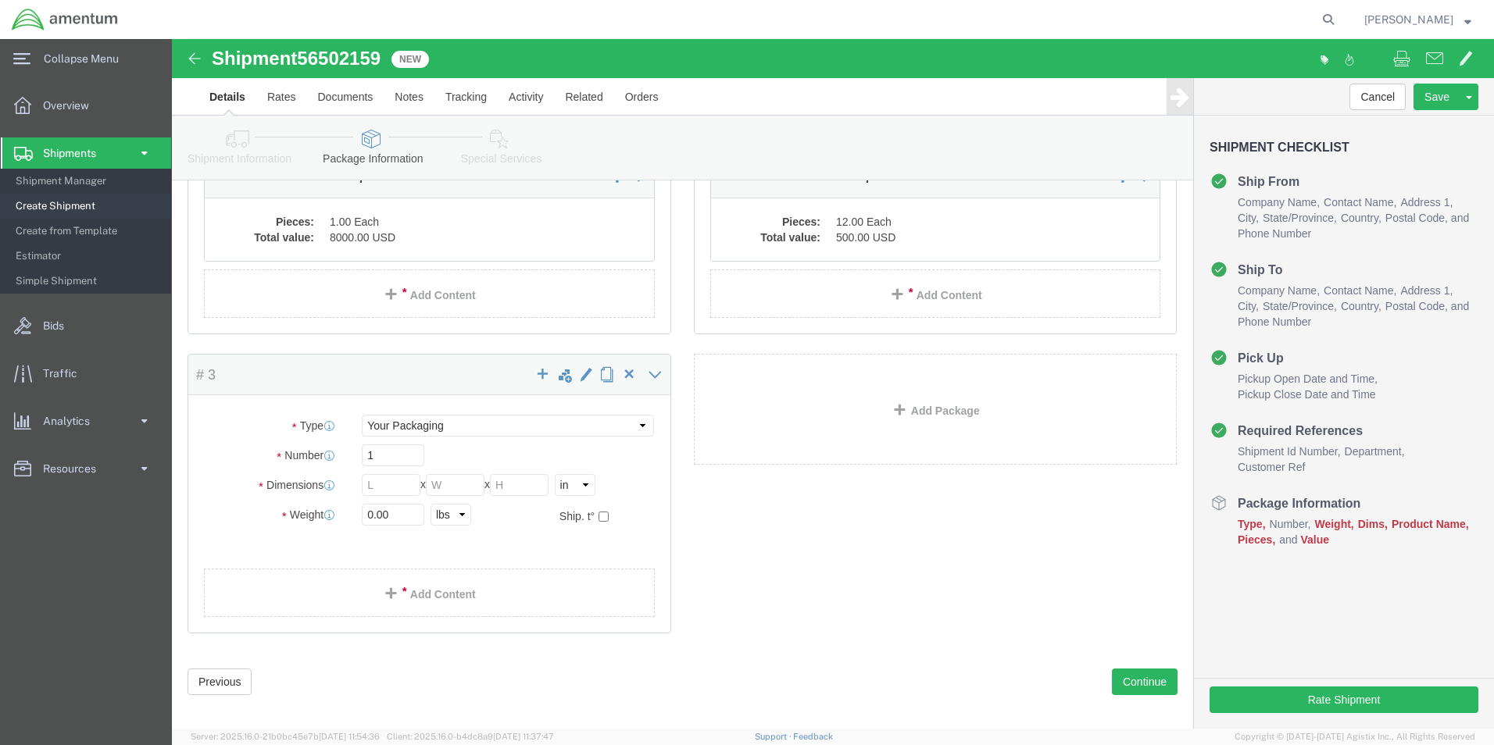
scroll to position [291, 0]
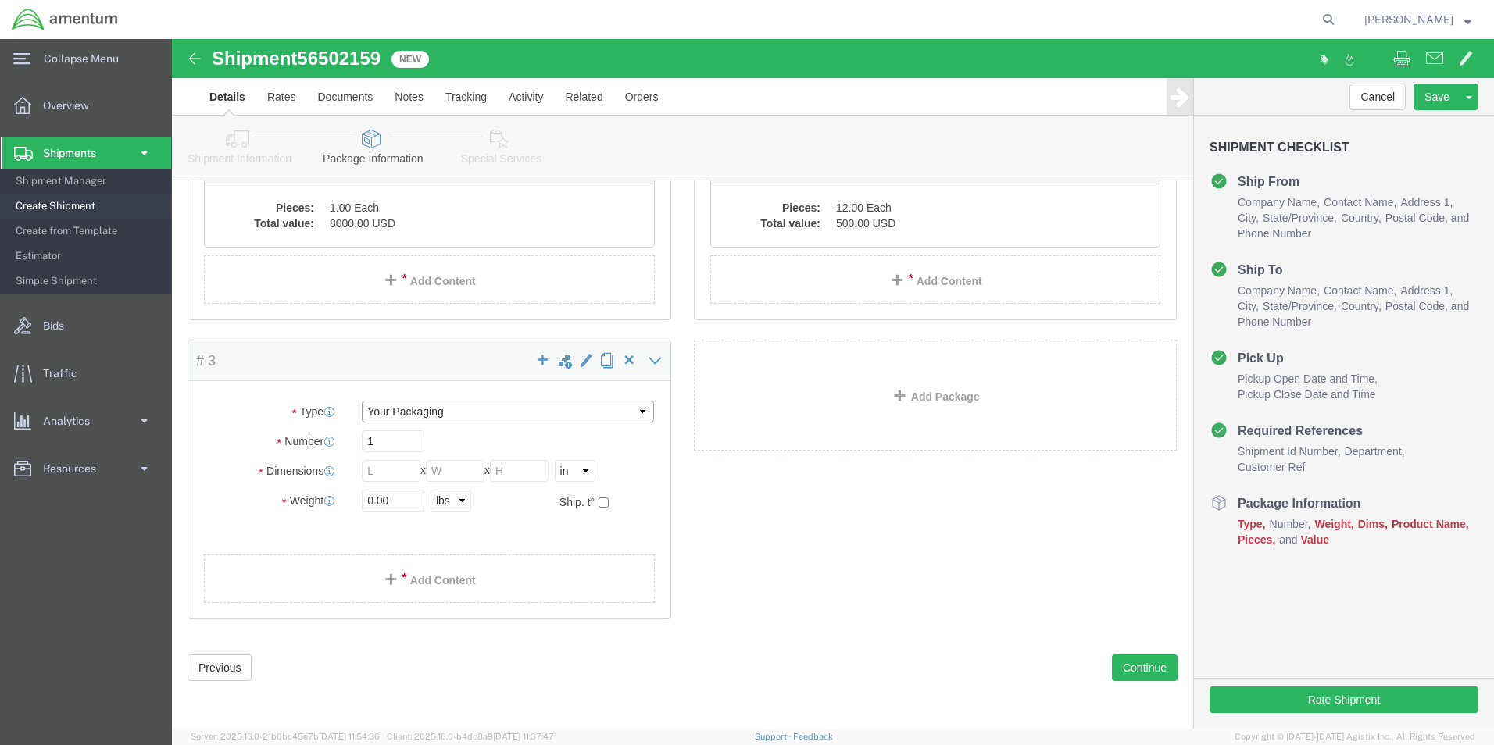
click select "Select Bale(s) Basket(s) Bolt(s) Bottle(s) Buckets Bulk Bundle(s) Can(s) Cardbo…"
select select "CBOX"
click select "Select Bale(s) Basket(s) Bolt(s) Bottle(s) Buckets Bulk Bundle(s) Can(s) Cardbo…"
click input "text"
type input "16"
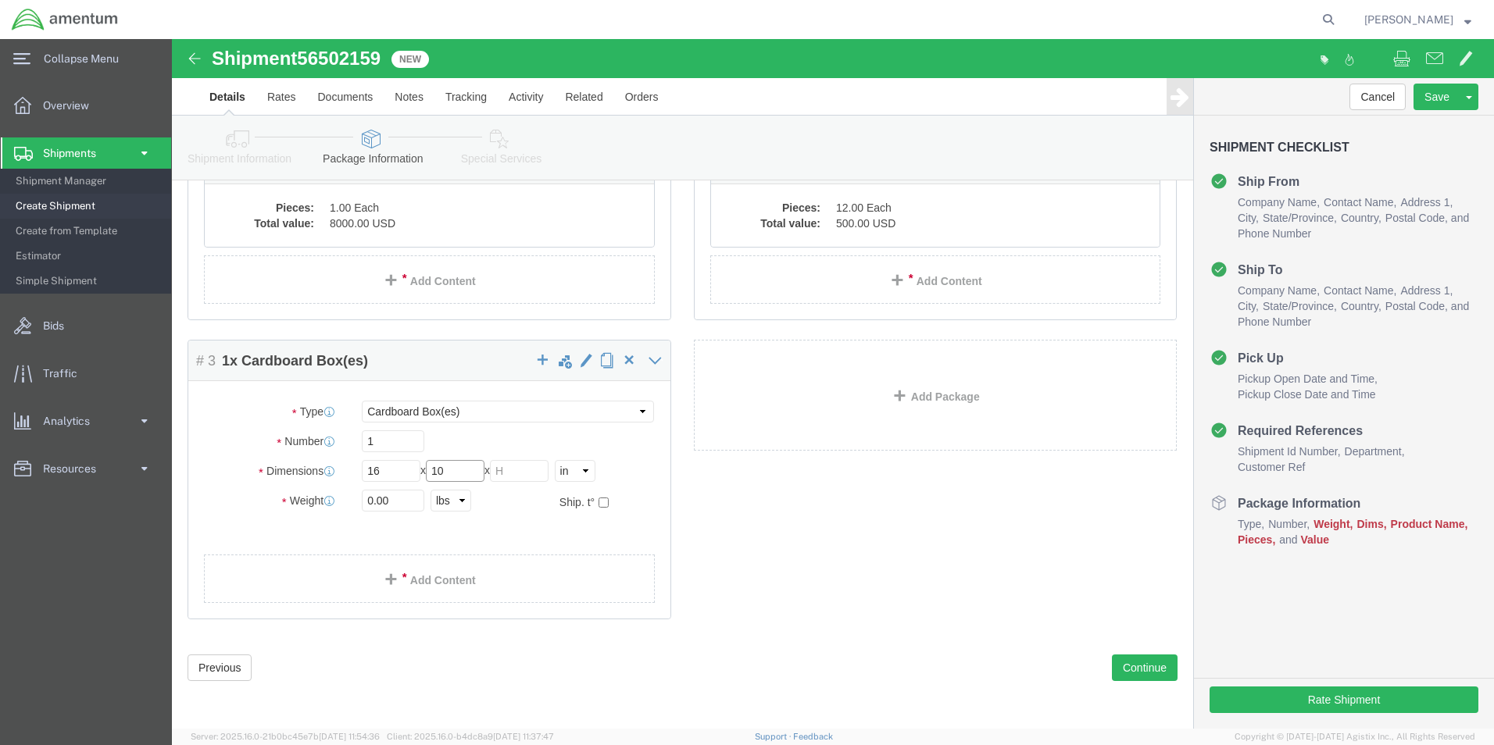
type input "10"
type input "12"
type input "35.0"
click link "Add Content"
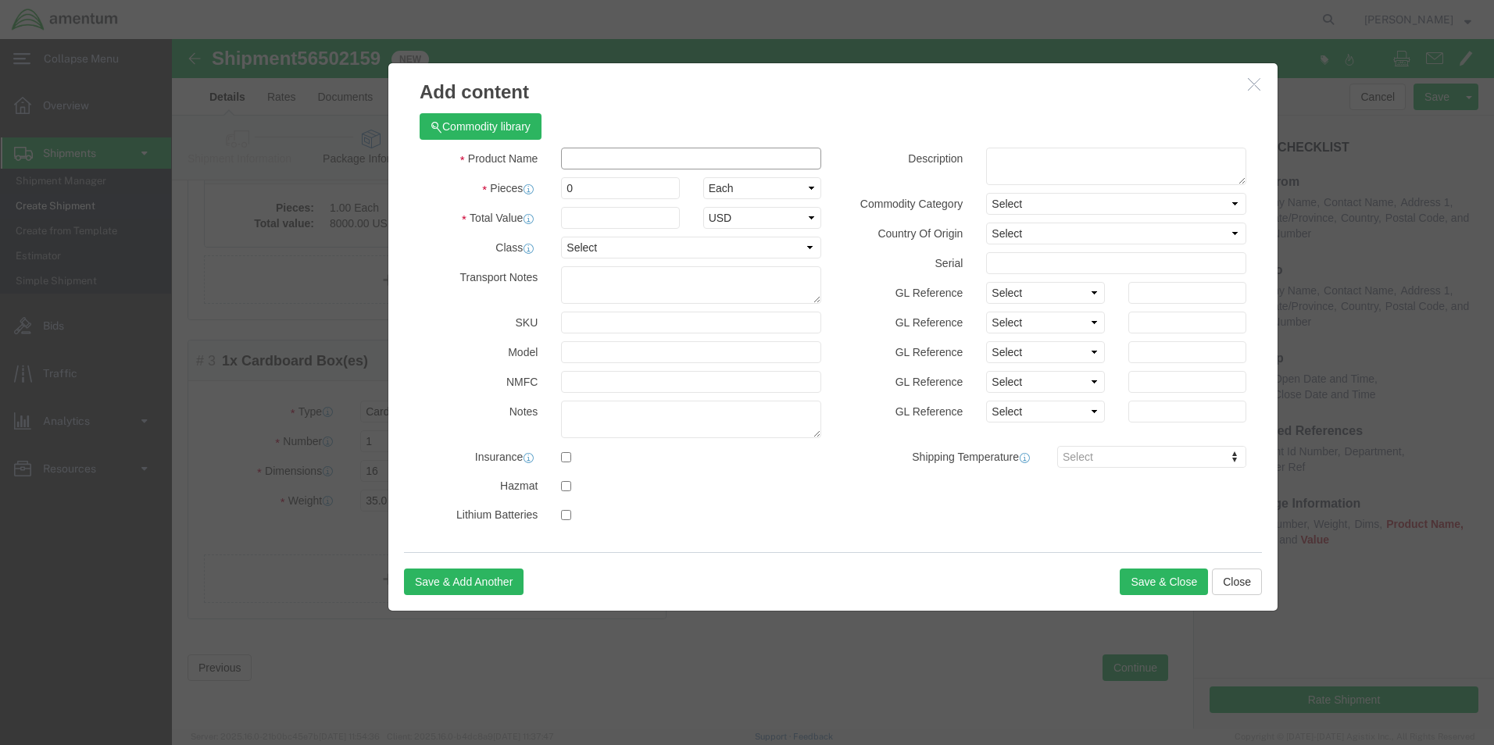
drag, startPoint x: 531, startPoint y: 125, endPoint x: 521, endPoint y: 123, distance: 9.7
click input "text"
paste input "819KB / 22982 Aircraft parts"
type input "819KB / 22982 Aircraft parts"
click textarea
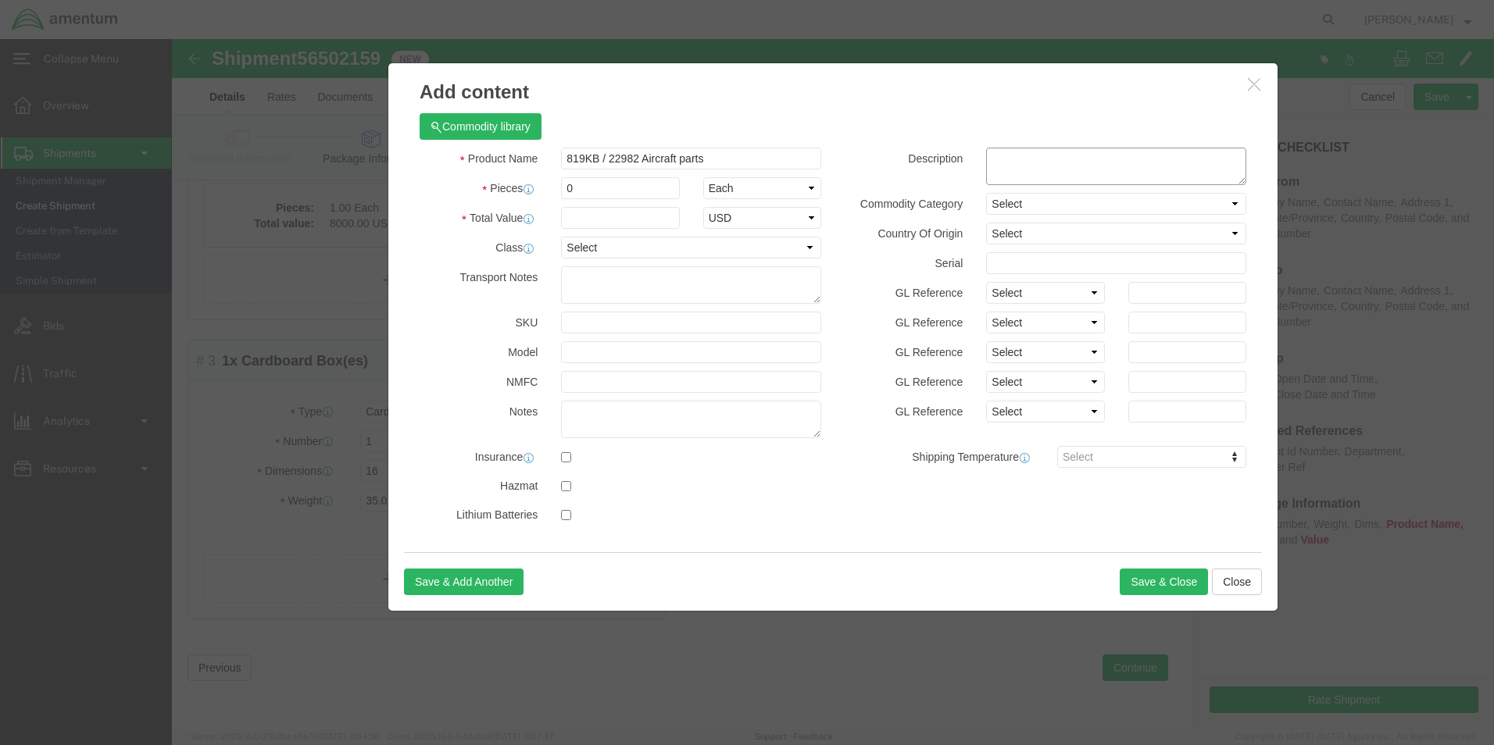
paste textarea "819KB / 22982 Aircraft parts"
type textarea "819KB / 22982 Aircraft parts"
drag, startPoint x: 402, startPoint y: 145, endPoint x: 322, endPoint y: 146, distance: 80.5
click div "Pieces 0 Select Bag Barrels 100Board Feet Bottle Box Blister Pack Carats Can Ca…"
type input "12"
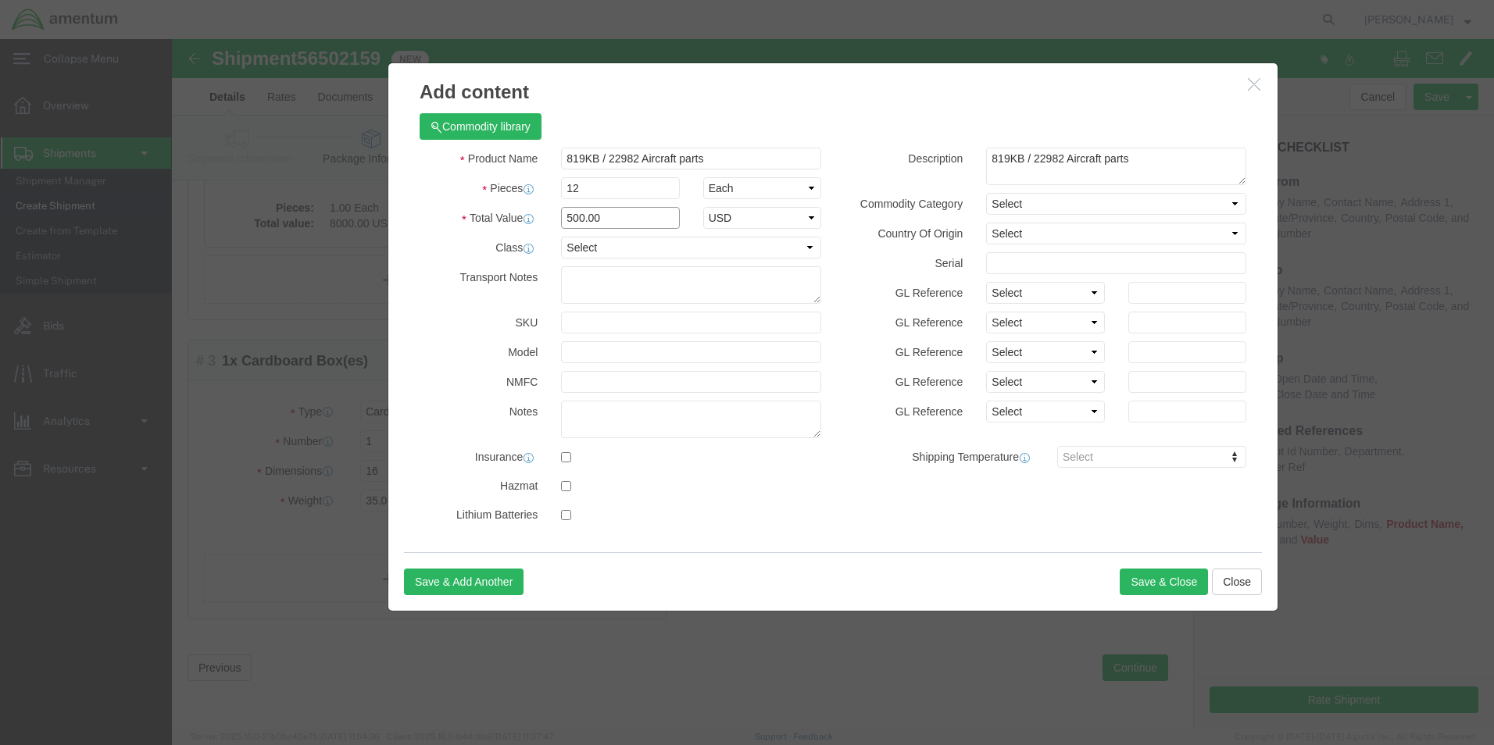
type input "500.00"
select select "USD"
click select "Select [GEOGRAPHIC_DATA] [GEOGRAPHIC_DATA] [GEOGRAPHIC_DATA] [GEOGRAPHIC_DATA] …"
select select "US"
click select "Select 50 55 60 65 70 85 92.5 100 125 175 250 300 400"
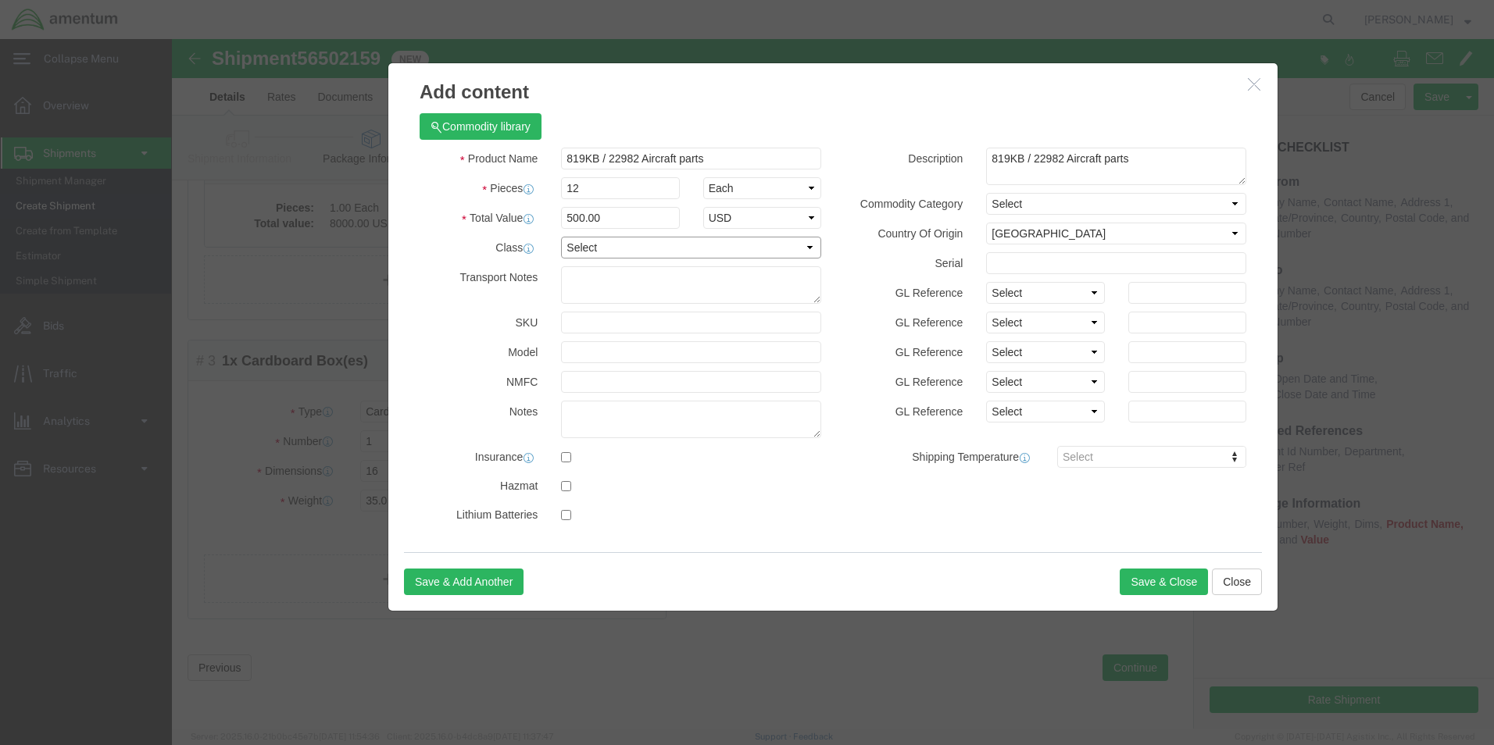
select select "60"
click select "Select 50 55 60 65 70 85 92.5 100 125 175 250 300 400"
click button "Save & Close"
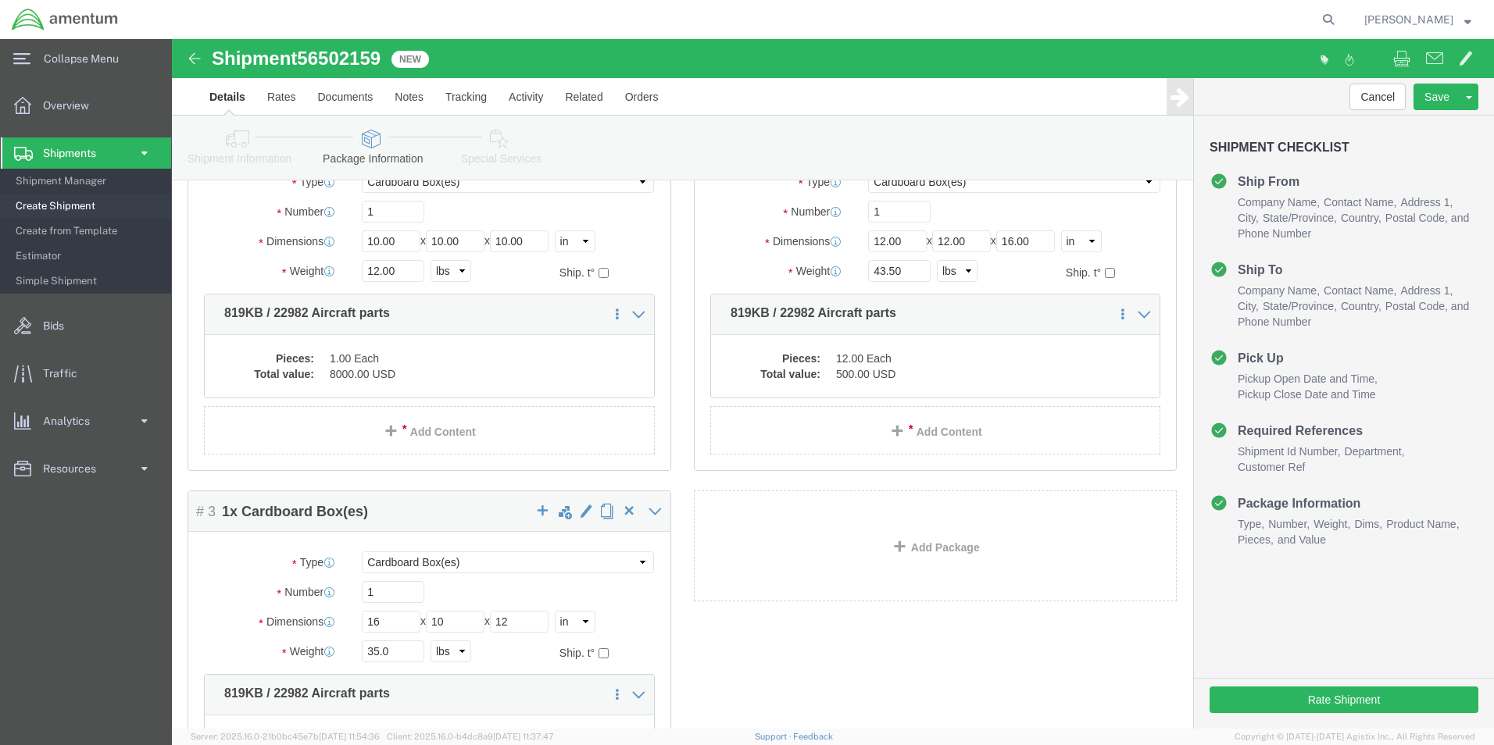
scroll to position [216, 0]
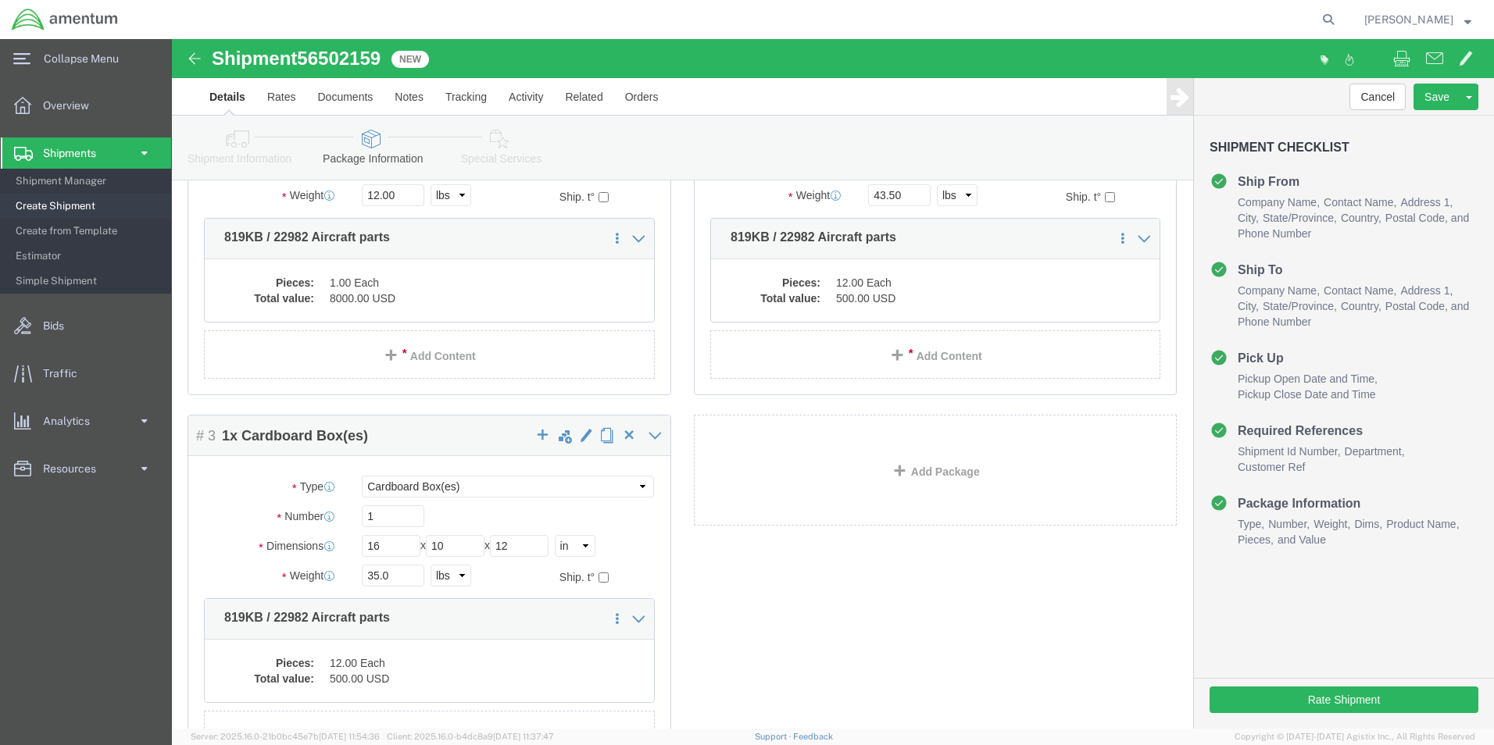
click link "Add Package"
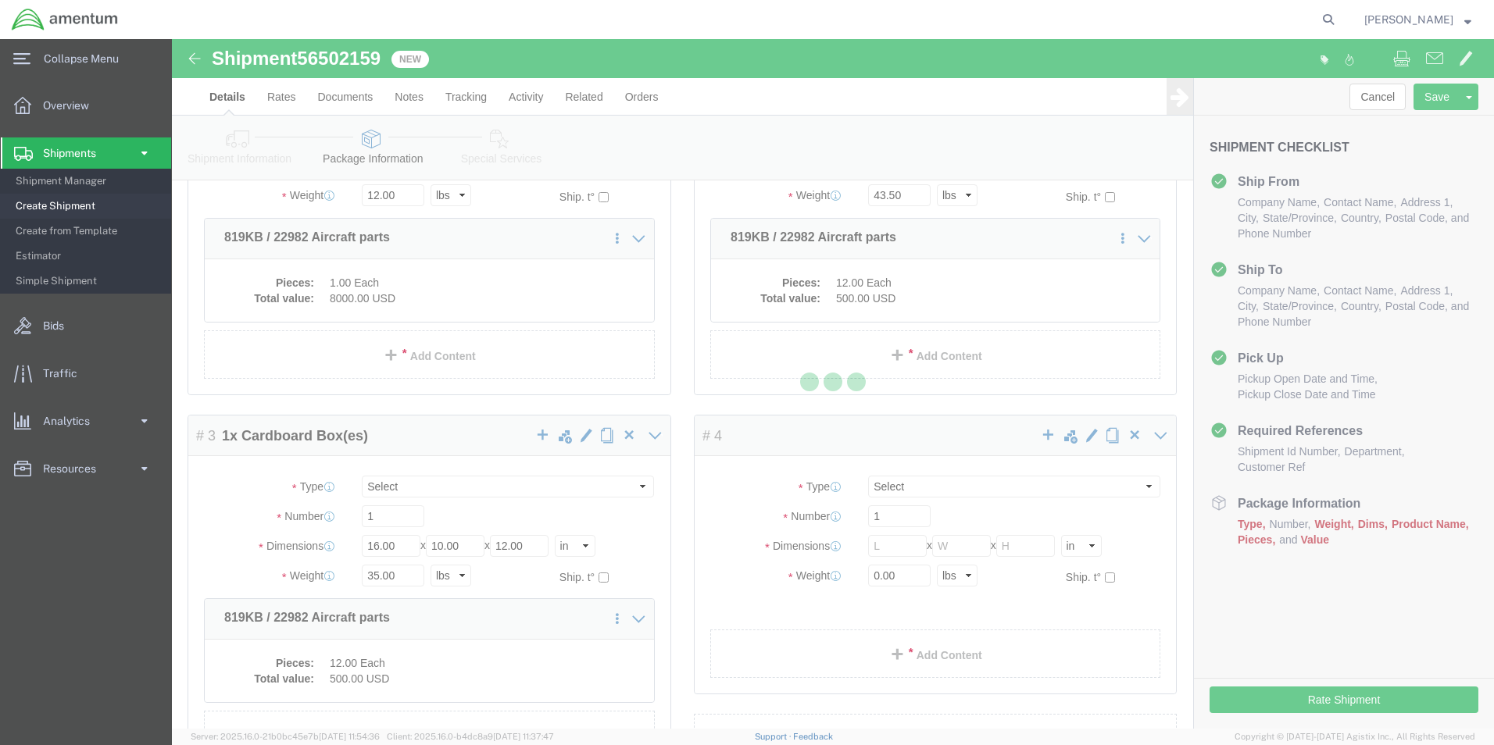
scroll to position [0, 0]
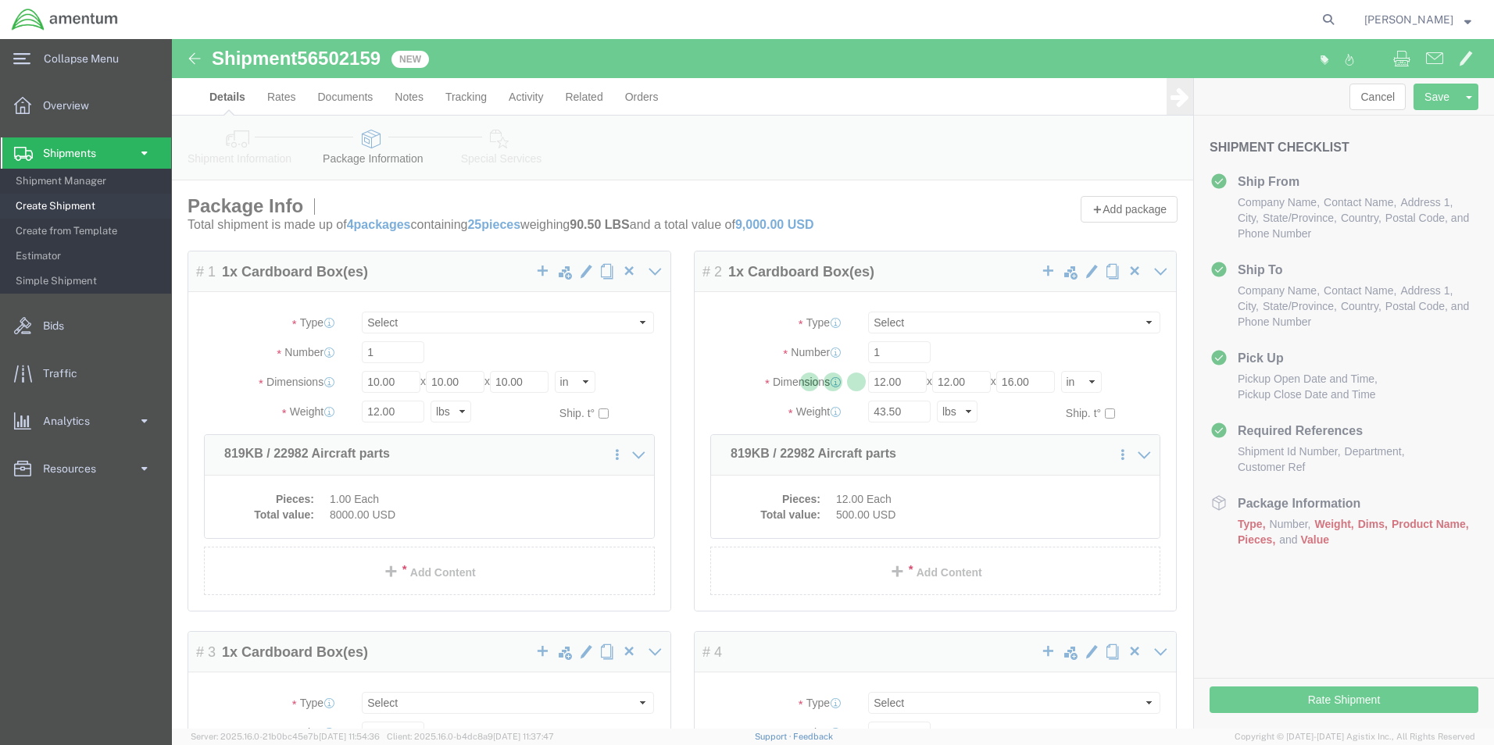
select select "CBOX"
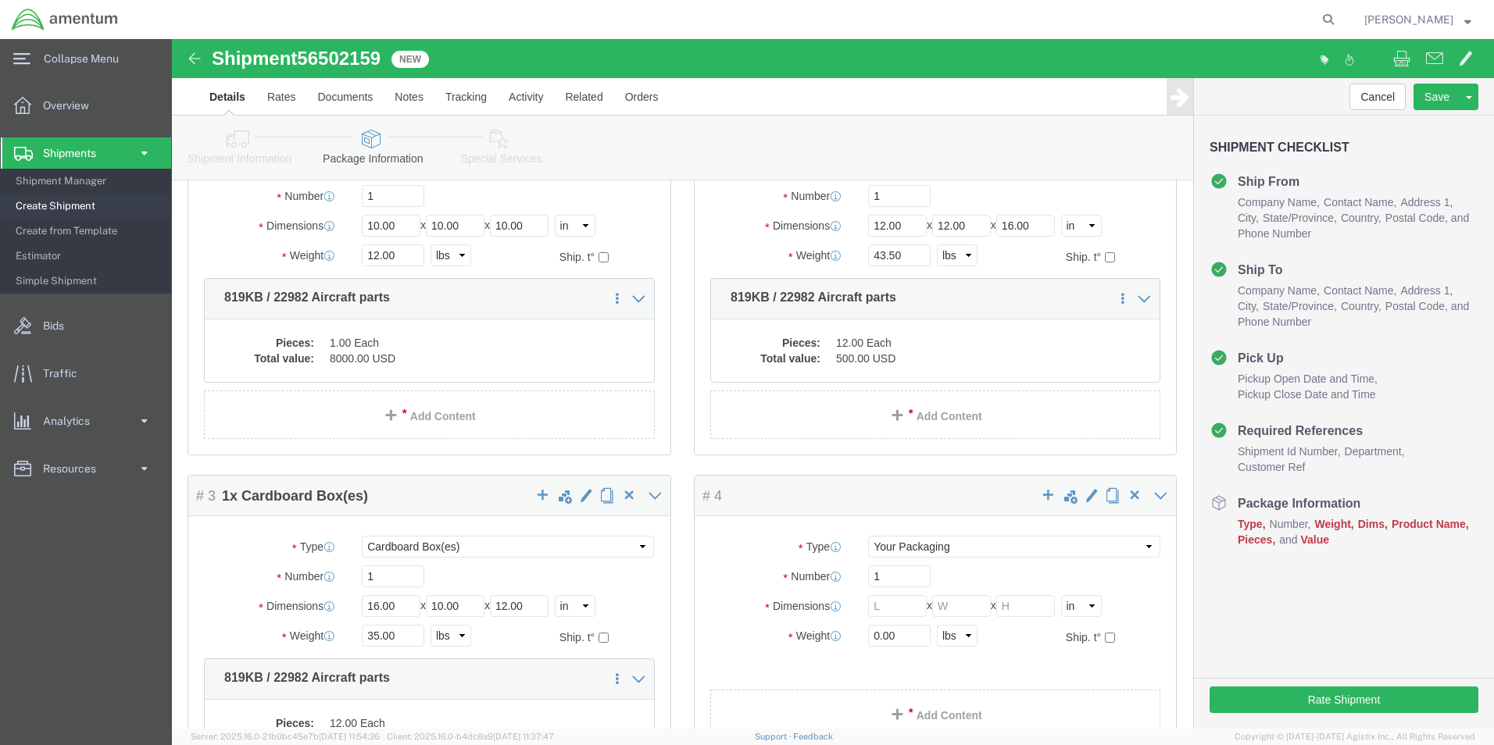
scroll to position [313, 0]
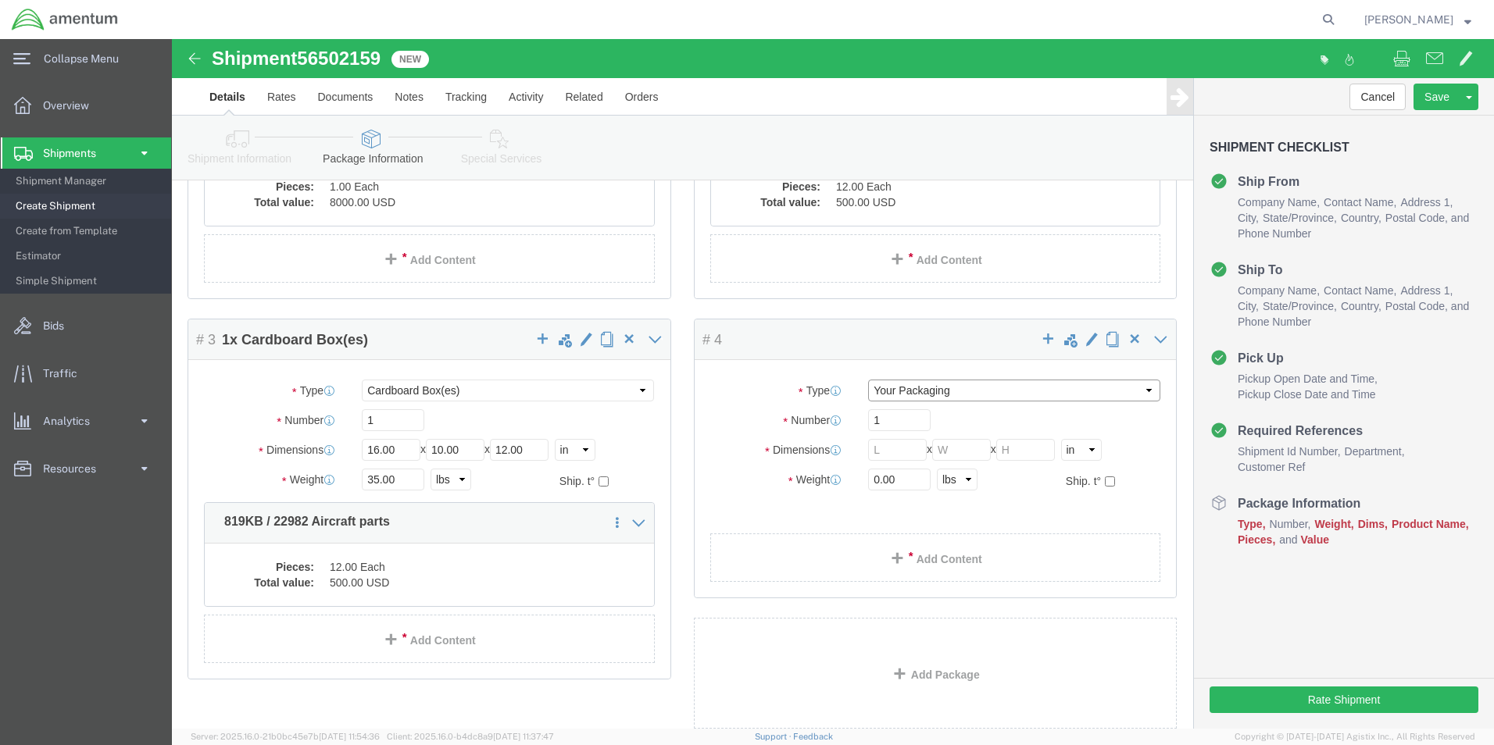
click select "Select Bale(s) Basket(s) Bolt(s) Bottle(s) Buckets Bulk Bundle(s) Can(s) Cardbo…"
select select "CBOX"
click select "Select Bale(s) Basket(s) Bolt(s) Bottle(s) Buckets Bulk Bundle(s) Can(s) Cardbo…"
click input "text"
type input "12"
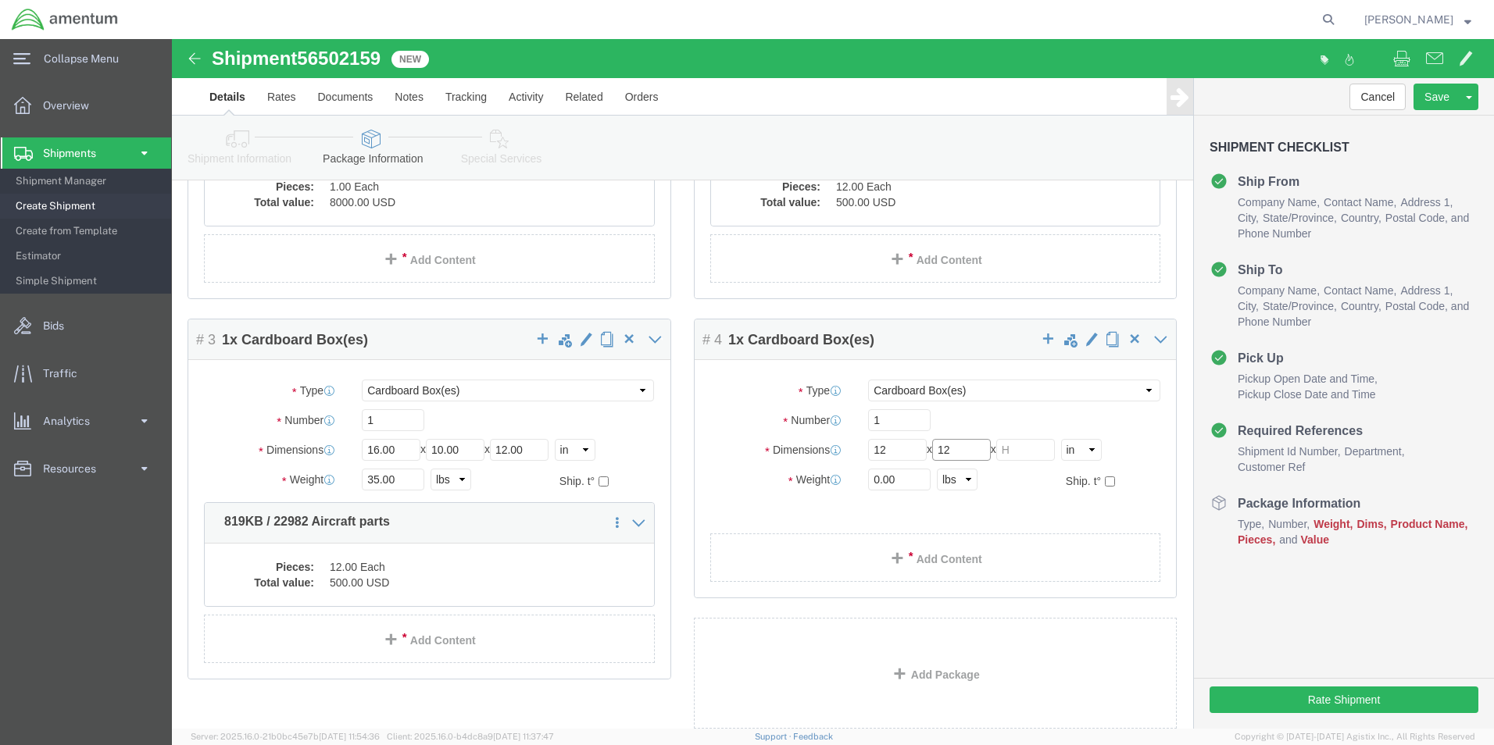
type input "12"
drag, startPoint x: 734, startPoint y: 444, endPoint x: 452, endPoint y: 427, distance: 282.6
click div "Package Content # 1 1 x Cardboard Box(es) Package Type Select Bale(s) Basket(s)…"
type input "22.5"
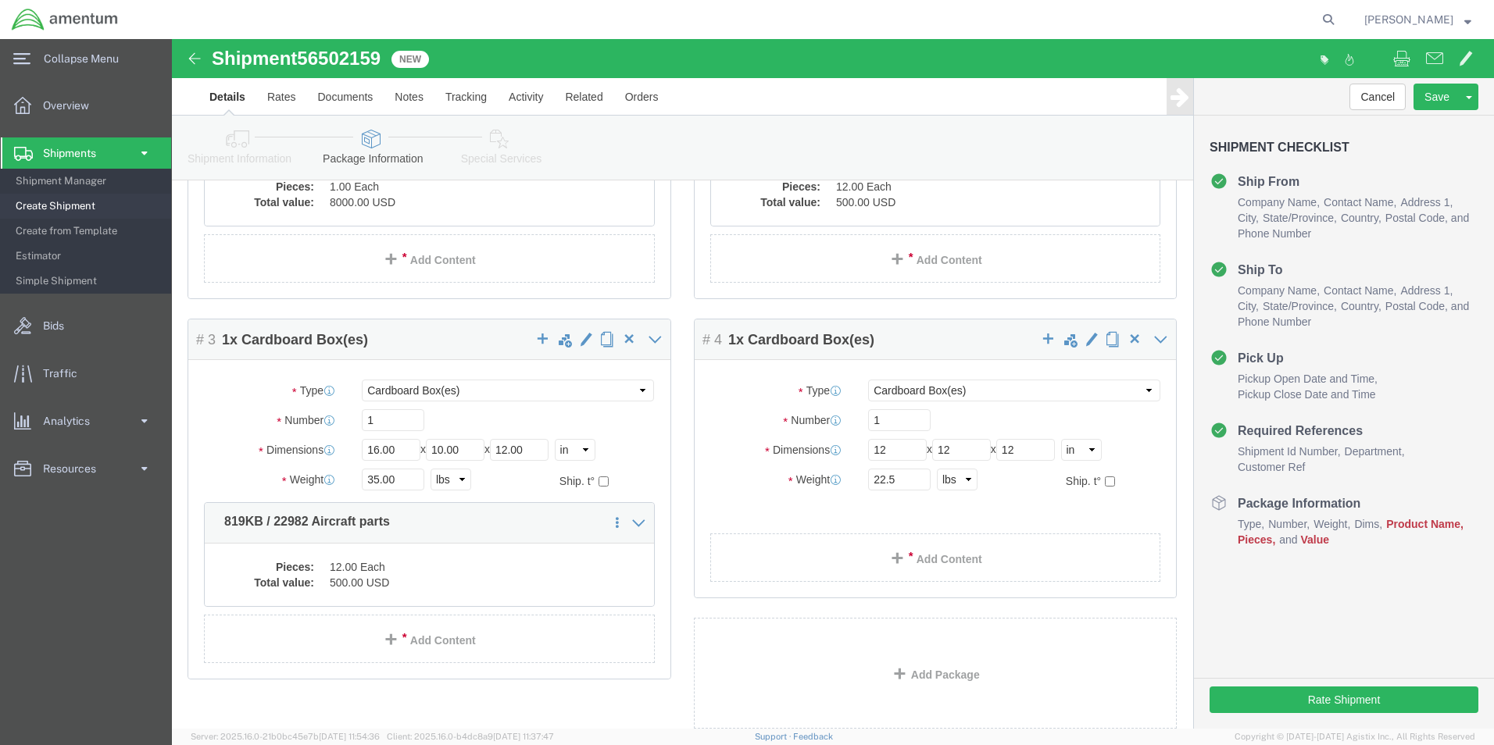
click link "Add Content"
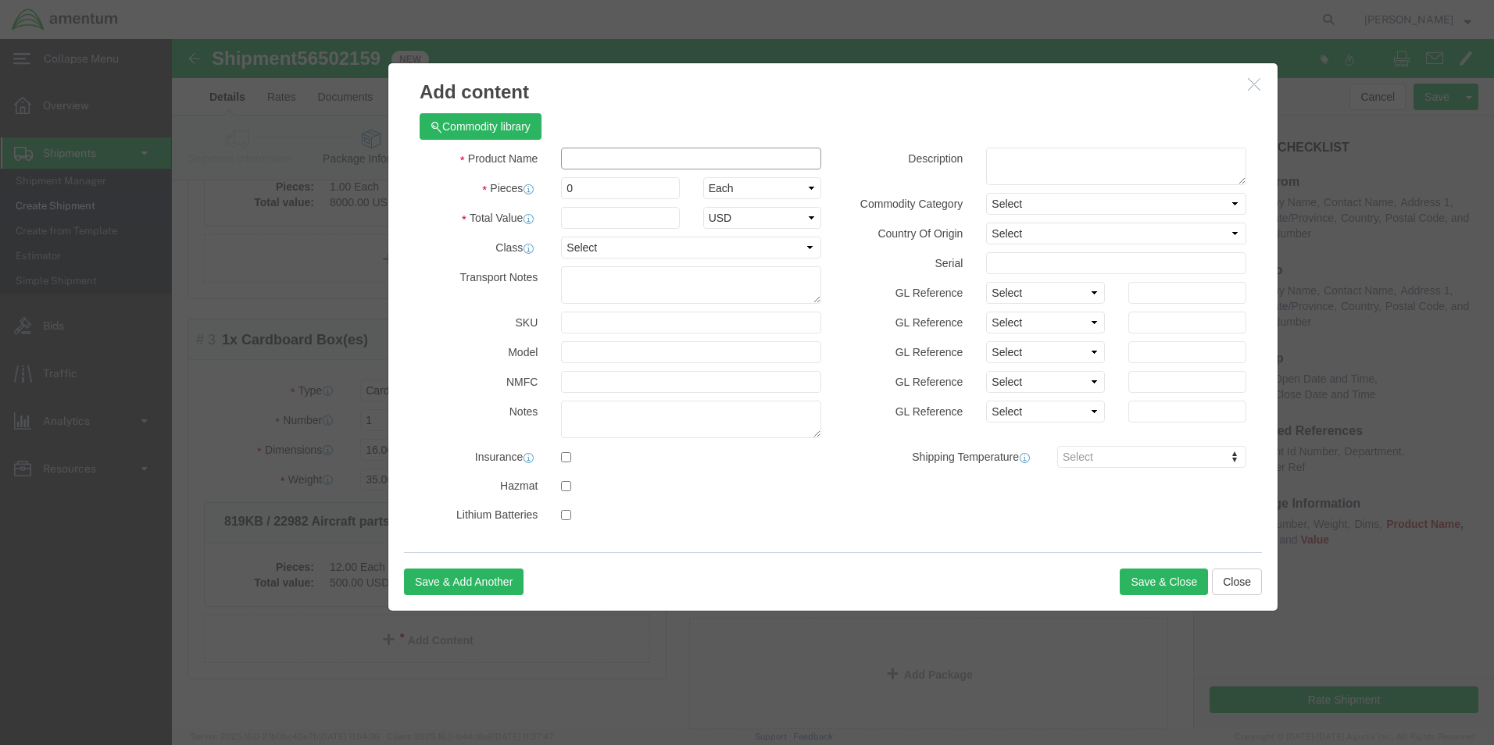
click input "text"
paste input "819KB / 22982 Aircraft parts"
type input "819KB / 22982 Aircraft parts"
click textarea
paste textarea "819KB / 22982 Aircraft parts"
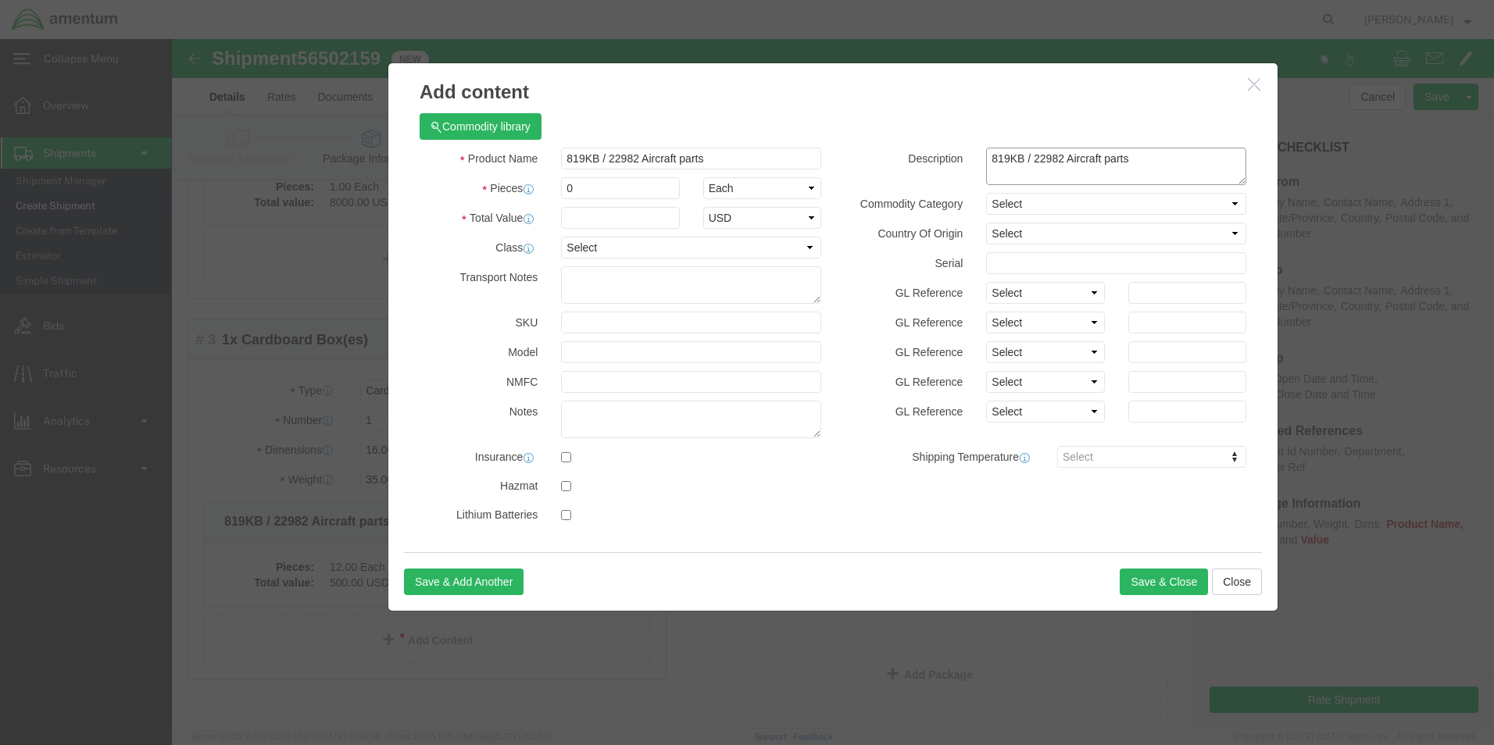
type textarea "819KB / 22982 Aircraft parts"
click input "0"
type input "12"
type input "500.00"
click select "Select 50 55 60 65 70 85 92.5 100 125 175 250 300 400"
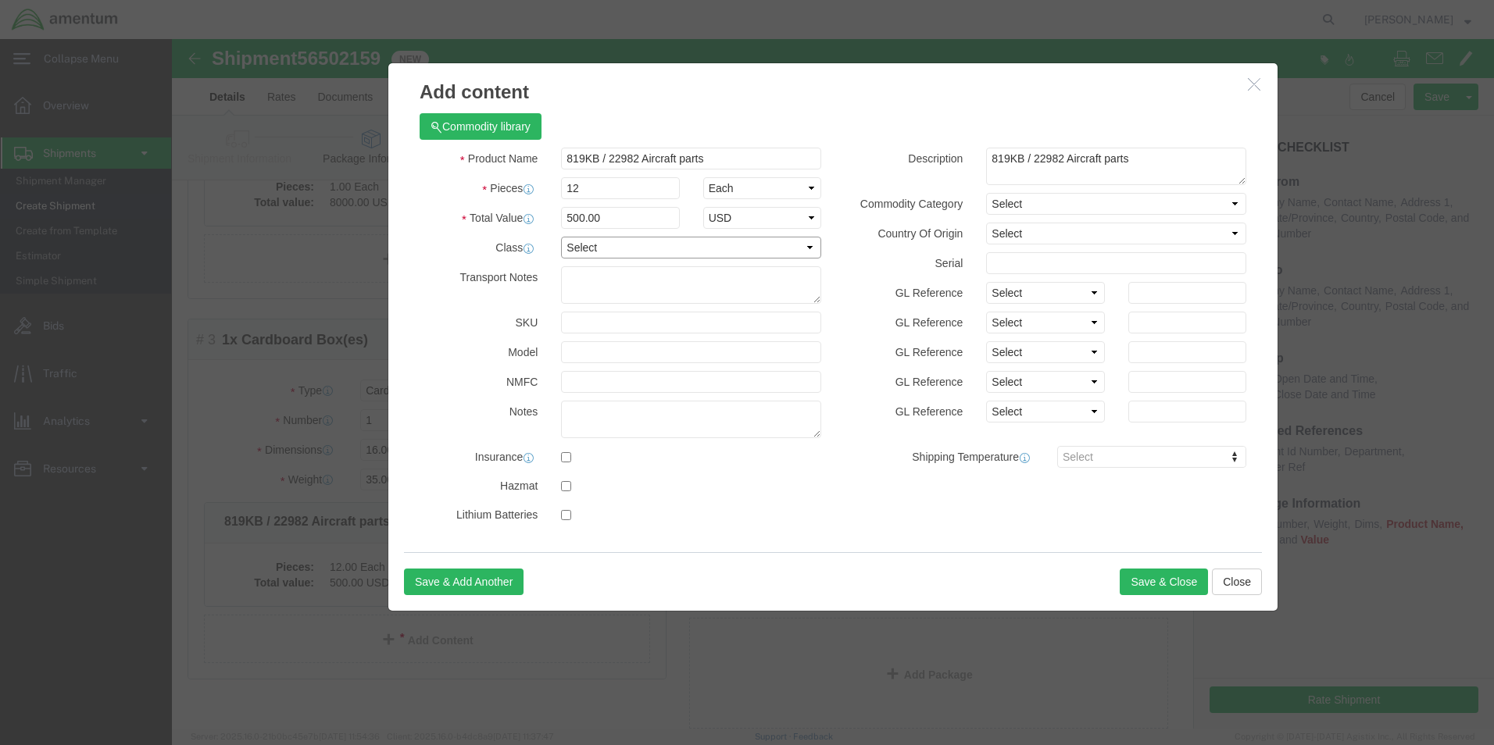
select select "65"
click select "Select 50 55 60 65 70 85 92.5 100 125 175 250 300 400"
click select "Select [GEOGRAPHIC_DATA] [GEOGRAPHIC_DATA] [GEOGRAPHIC_DATA] [GEOGRAPHIC_DATA] …"
select select "US"
click div "Product Name 819KB / 22982 Aircraft parts Pieces 12 Select Bag Barrels 100Board…"
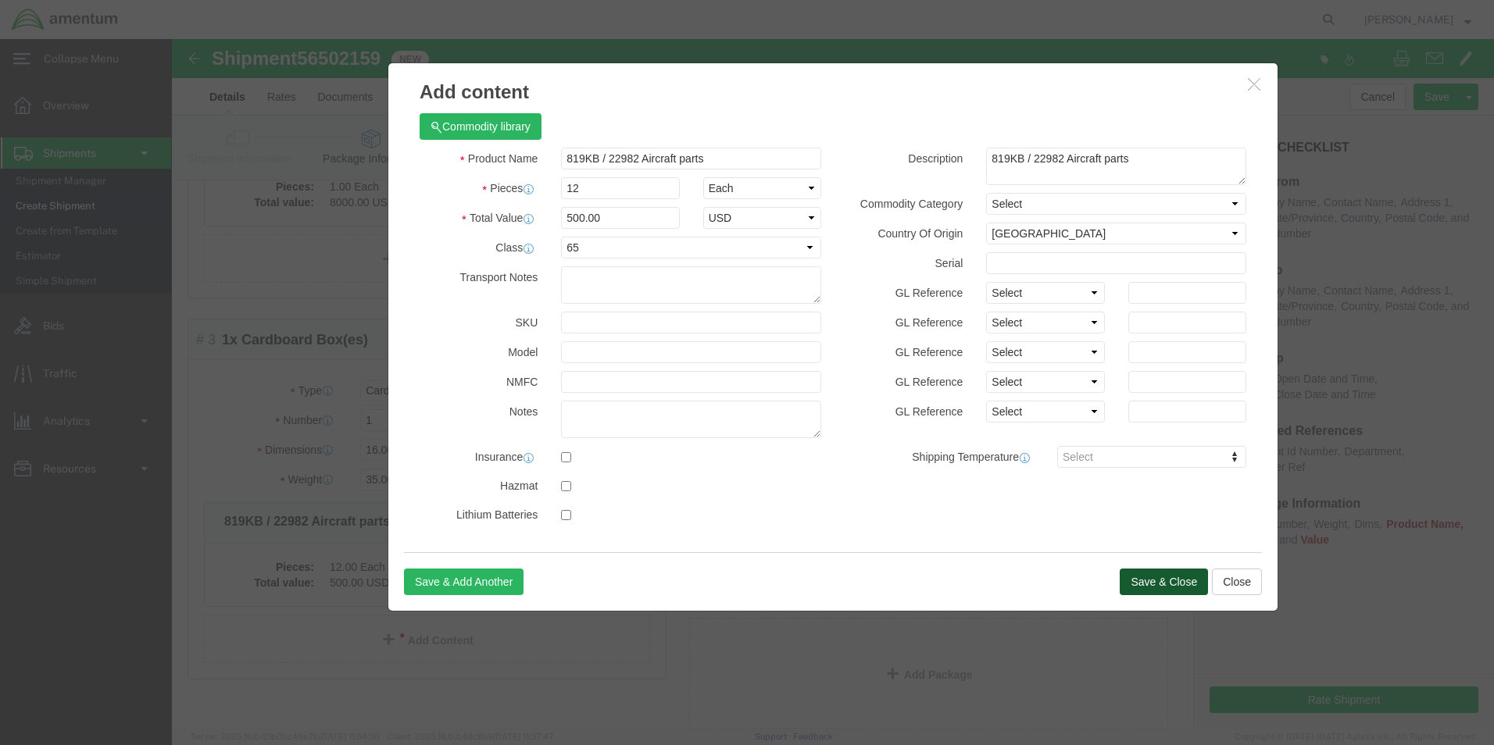
click button "Save & Close"
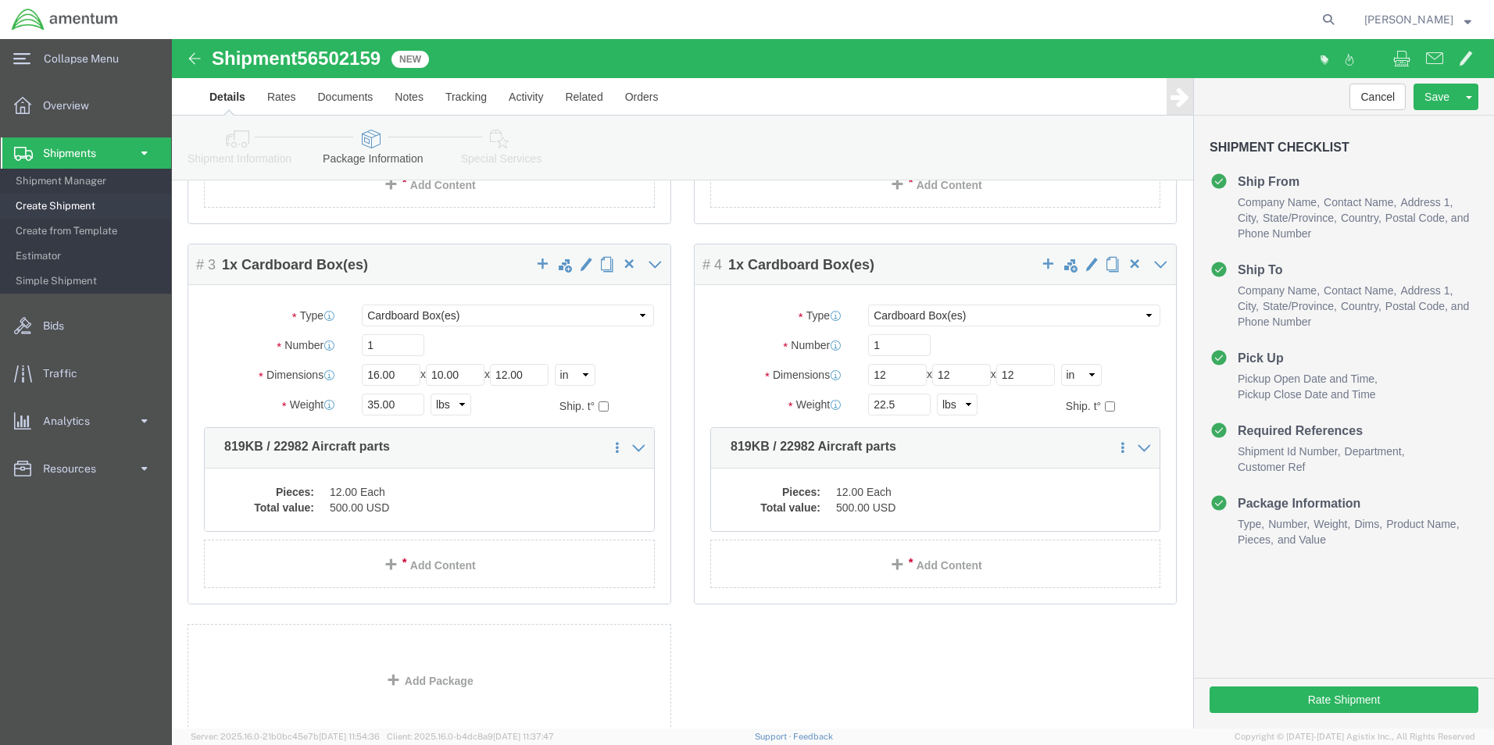
scroll to position [391, 0]
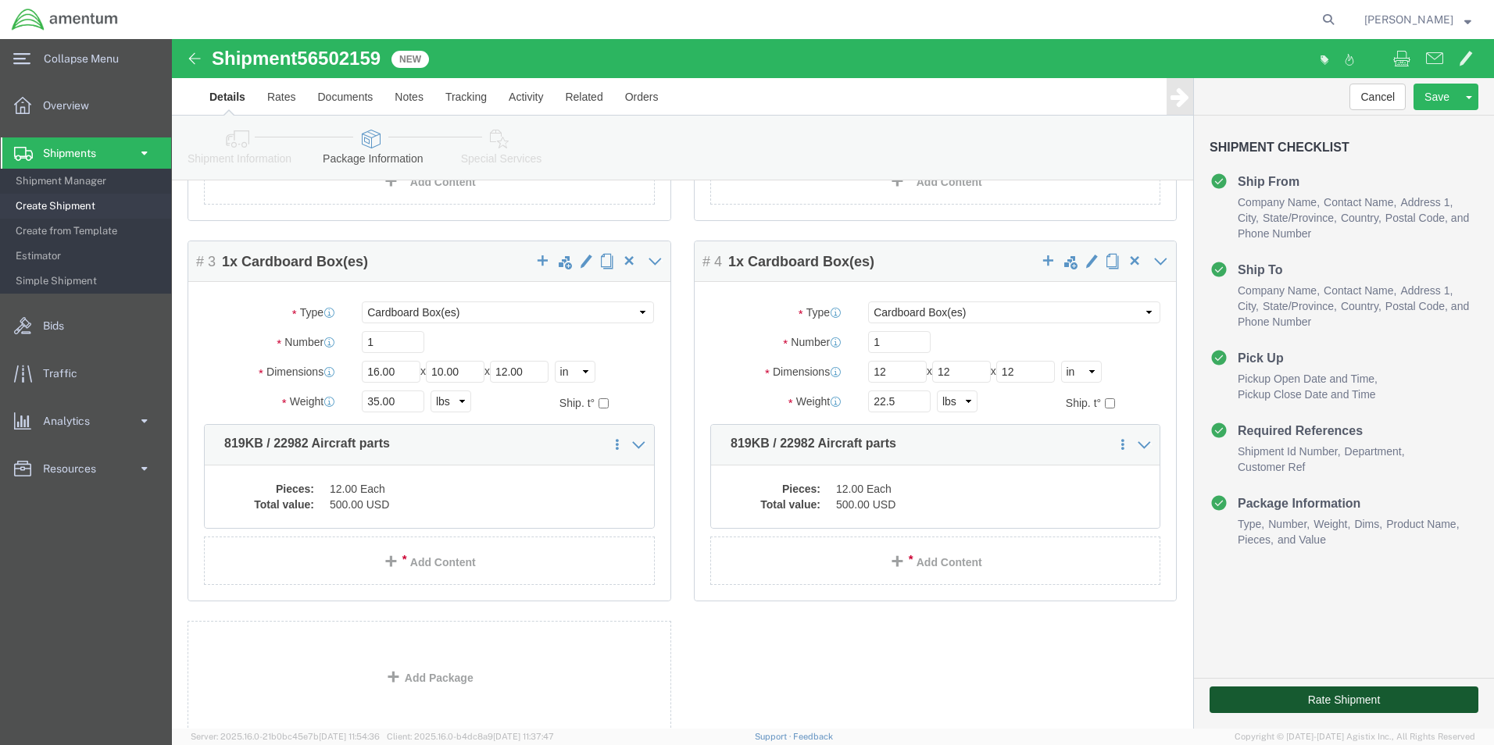
click button "Rate Shipment"
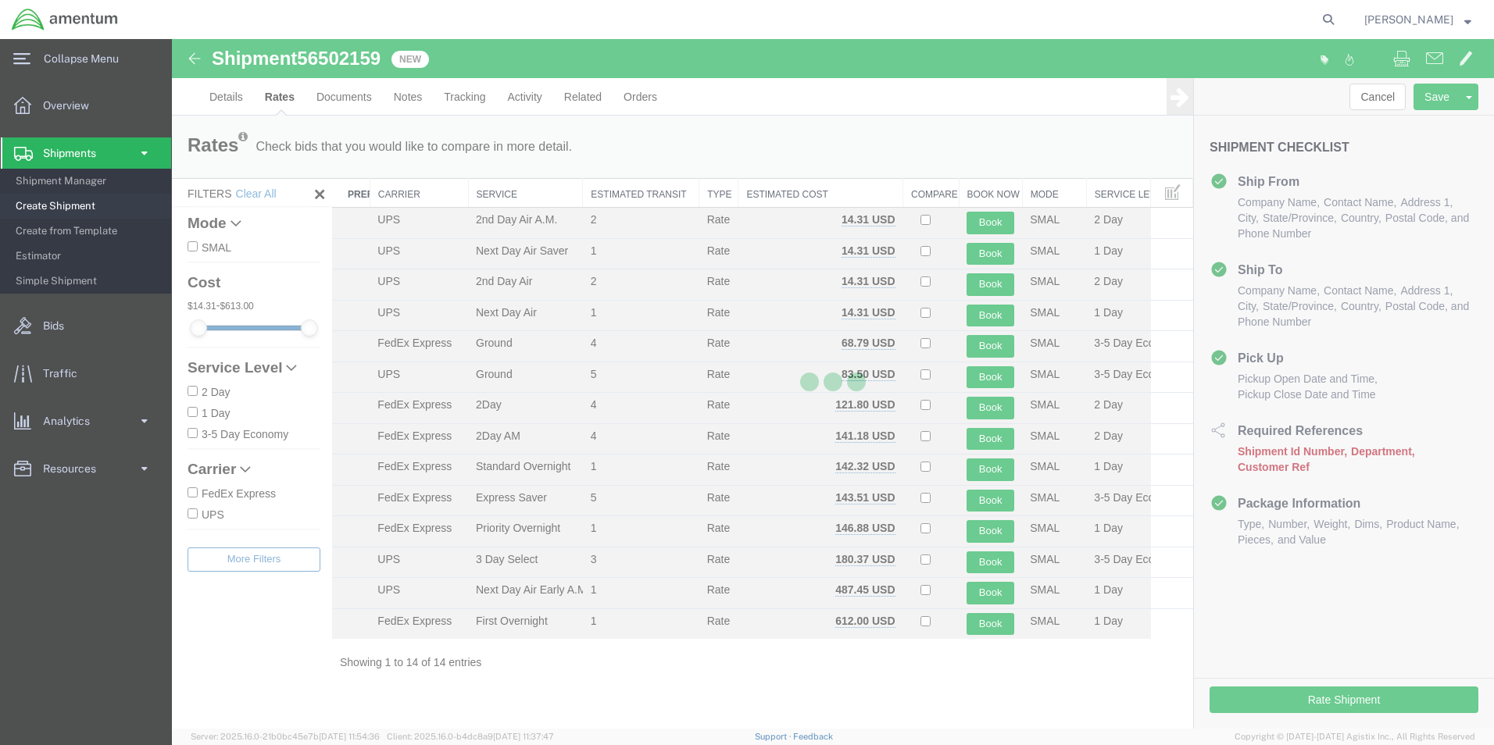
scroll to position [0, 0]
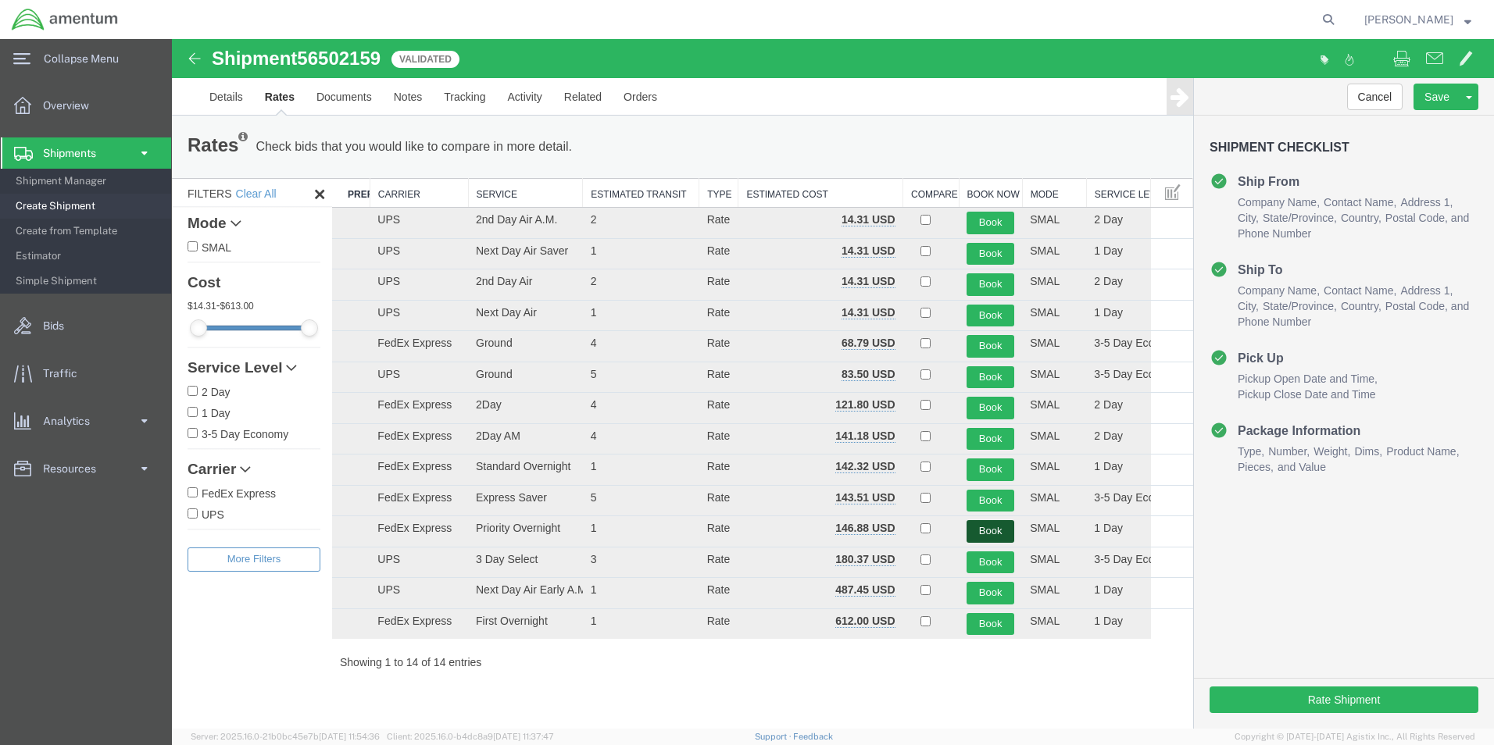
click at [982, 530] on button "Book" at bounding box center [991, 531] width 48 height 23
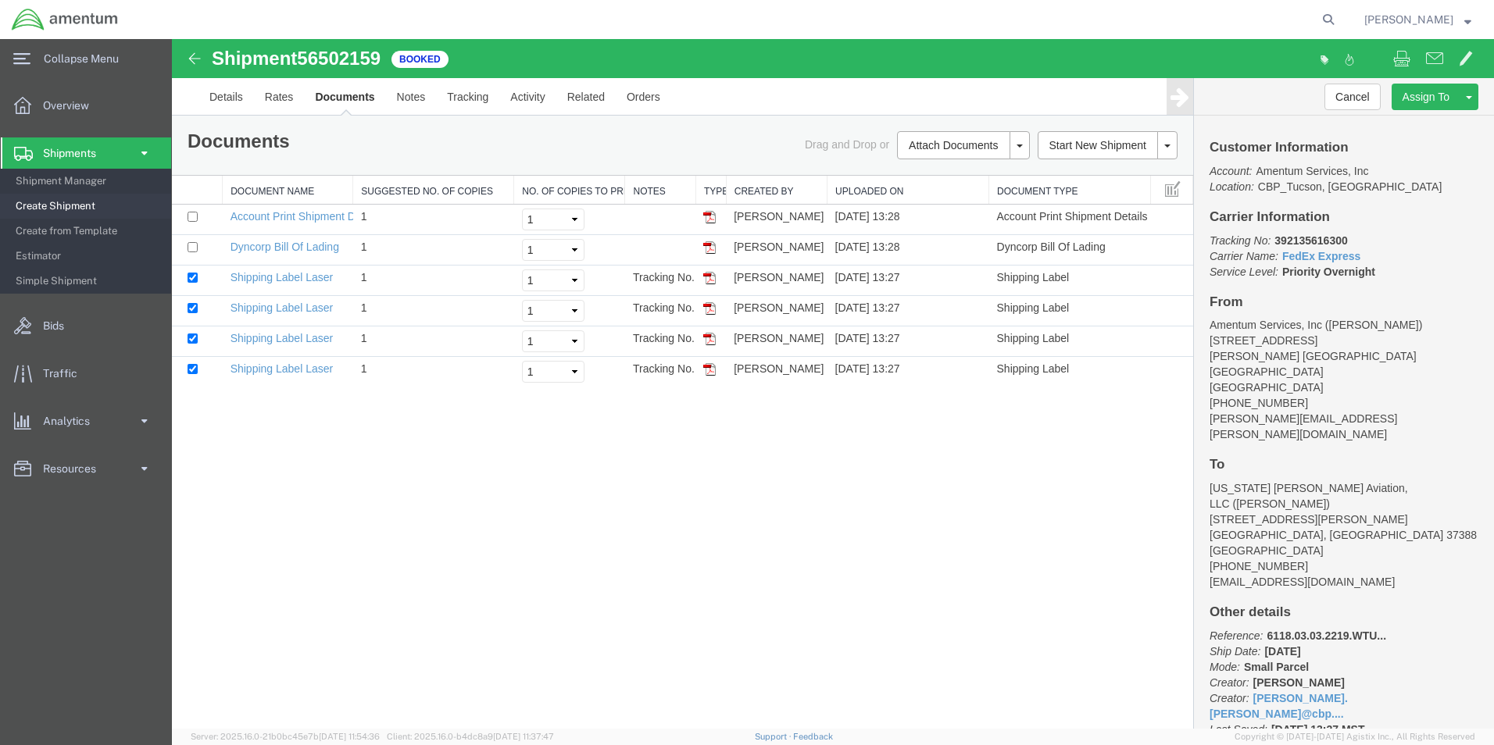
click at [709, 250] on img at bounding box center [709, 247] width 13 height 13
click at [709, 277] on img at bounding box center [709, 278] width 13 height 13
click at [711, 309] on img at bounding box center [709, 308] width 13 height 13
click at [712, 338] on img at bounding box center [709, 339] width 13 height 13
click at [709, 372] on img at bounding box center [709, 369] width 13 height 13
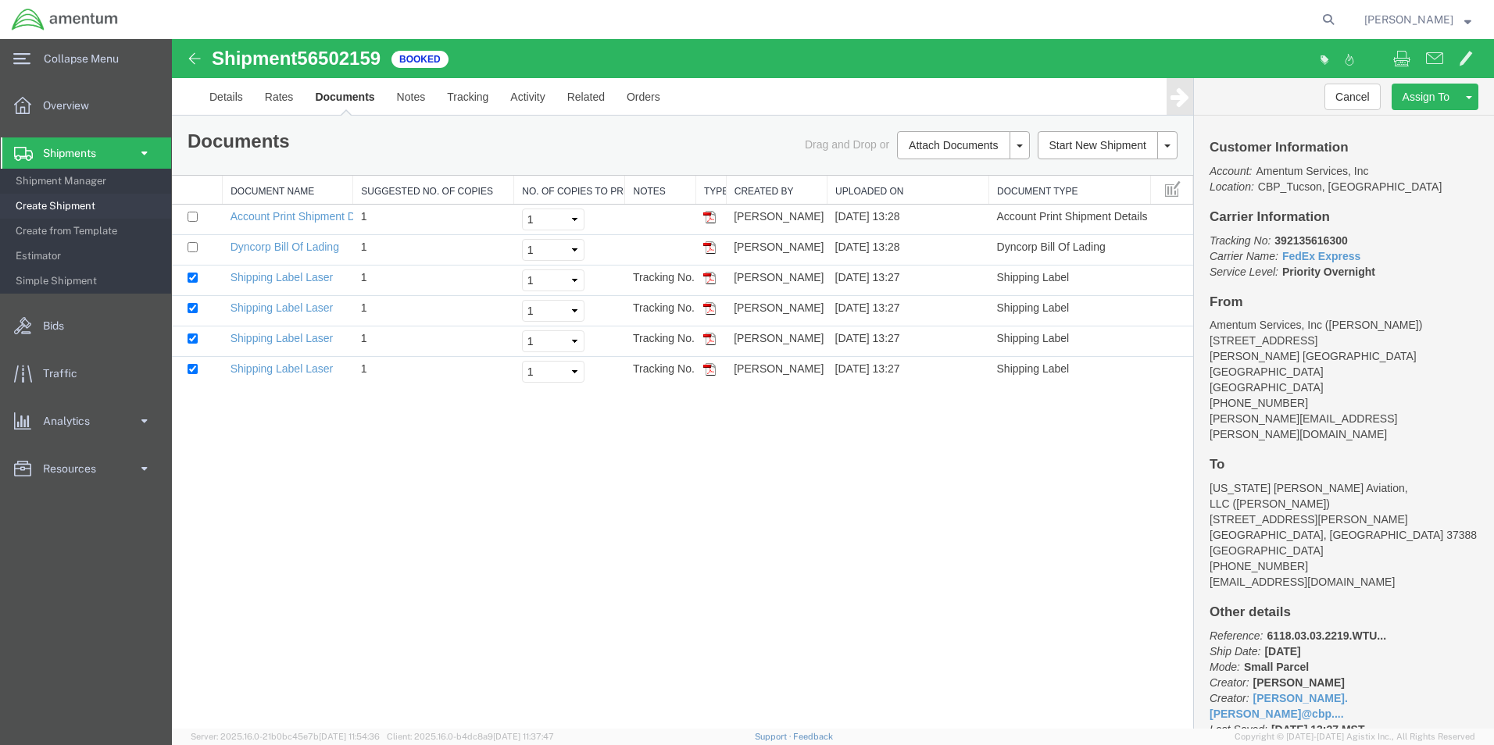
click at [1431, 27] on span "[PERSON_NAME]" at bounding box center [1408, 19] width 89 height 17
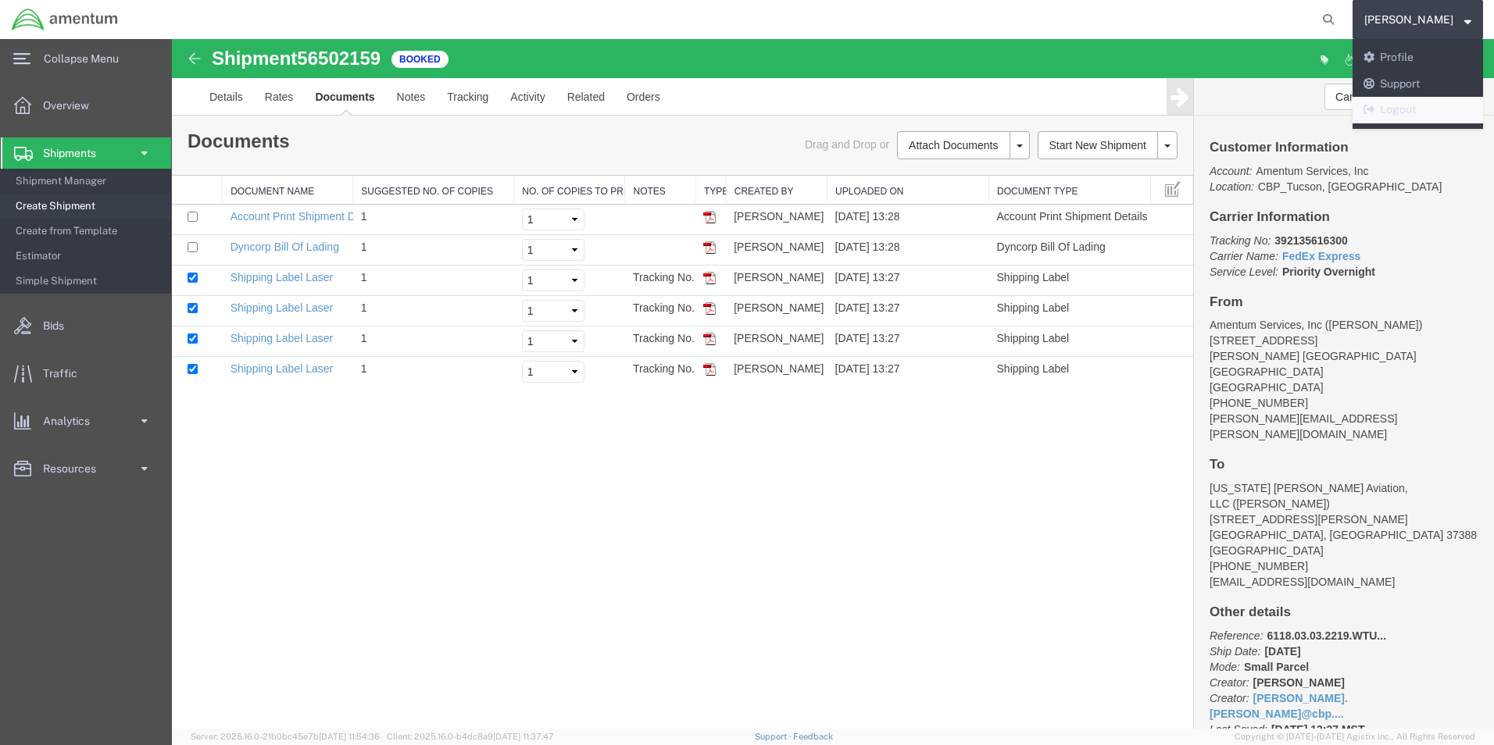
click at [1424, 113] on link "Logout" at bounding box center [1418, 110] width 130 height 27
